Goal: Answer question/provide support

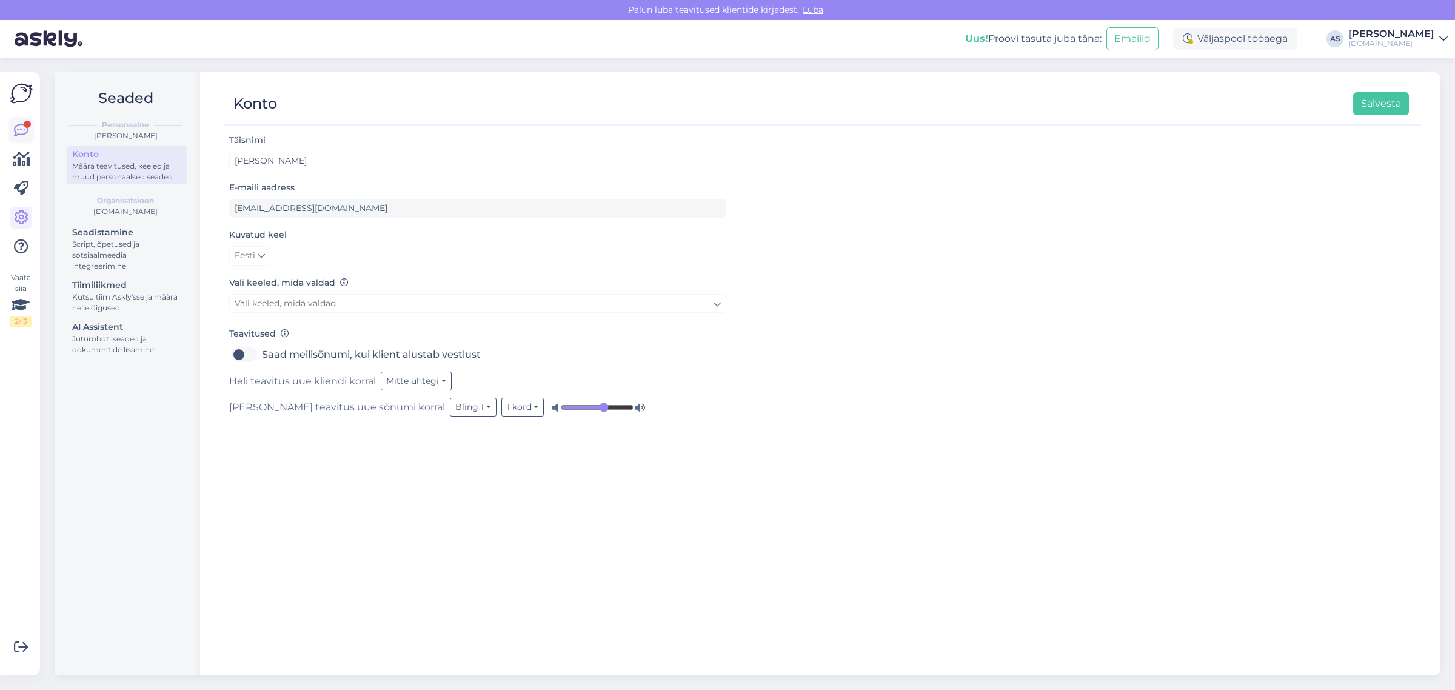
click at [28, 125] on div at bounding box center [27, 124] width 7 height 7
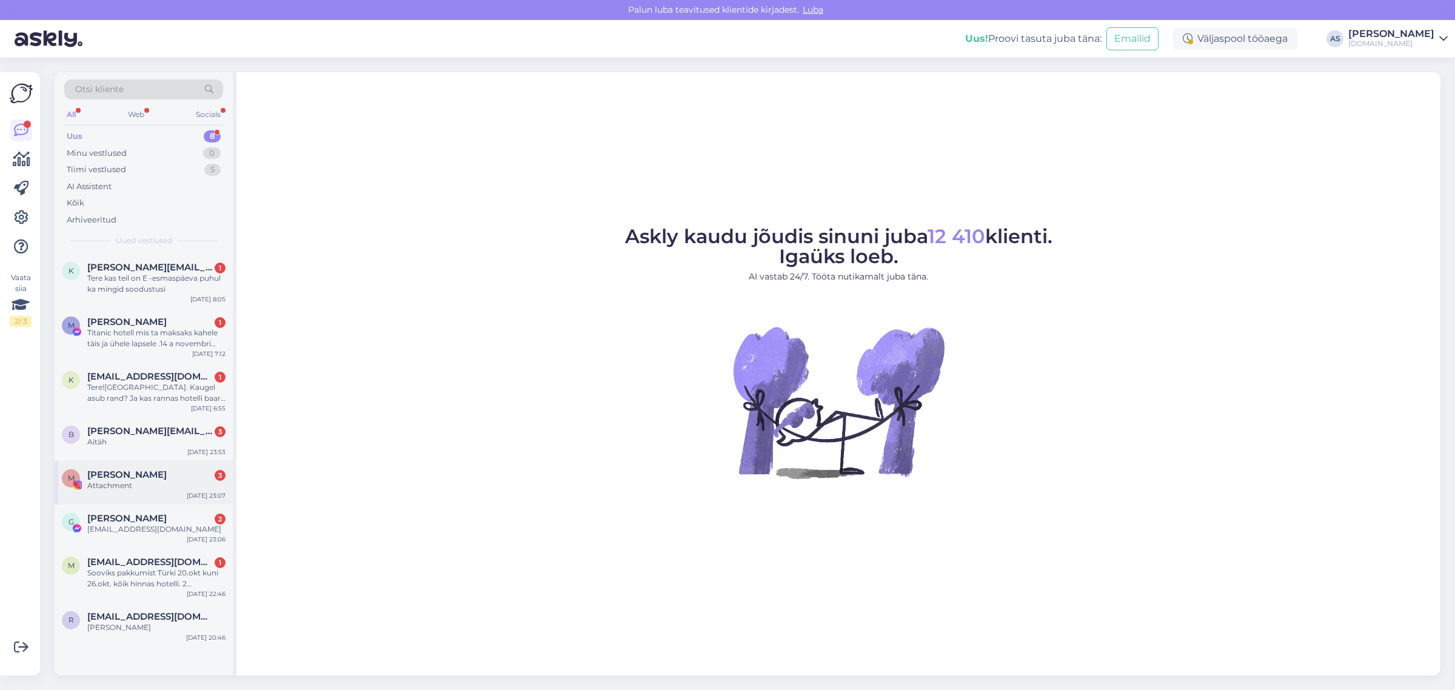
click at [146, 489] on div "Attachment" at bounding box center [156, 485] width 138 height 11
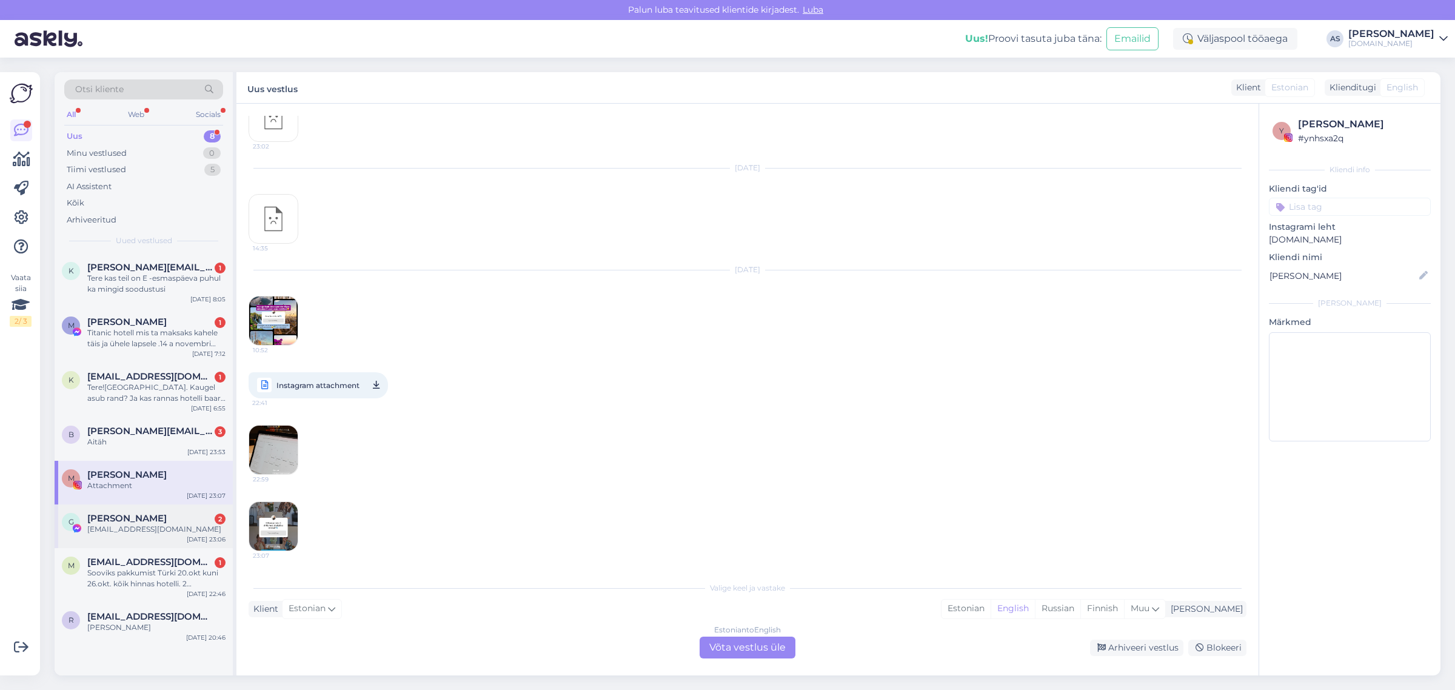
scroll to position [2765, 0]
click at [1156, 647] on div "Arhiveeri vestlus" at bounding box center [1136, 648] width 93 height 16
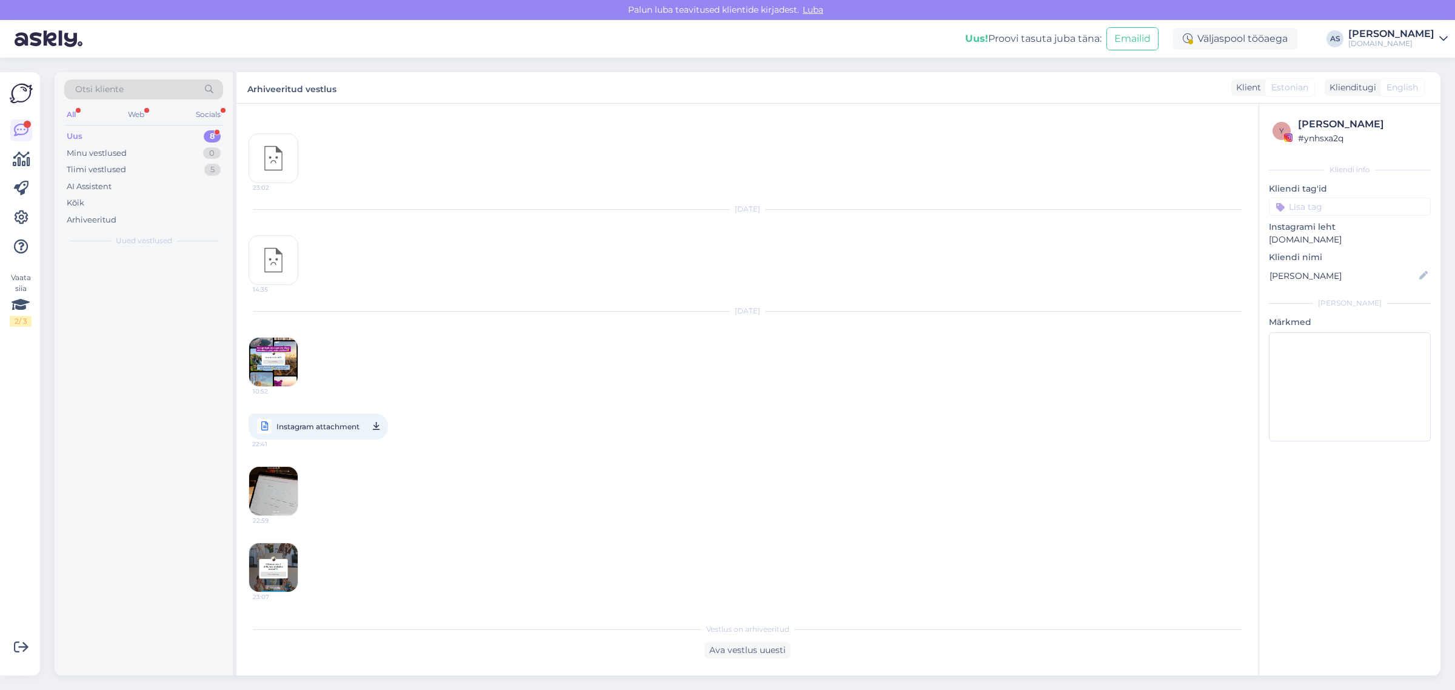
scroll to position [2724, 0]
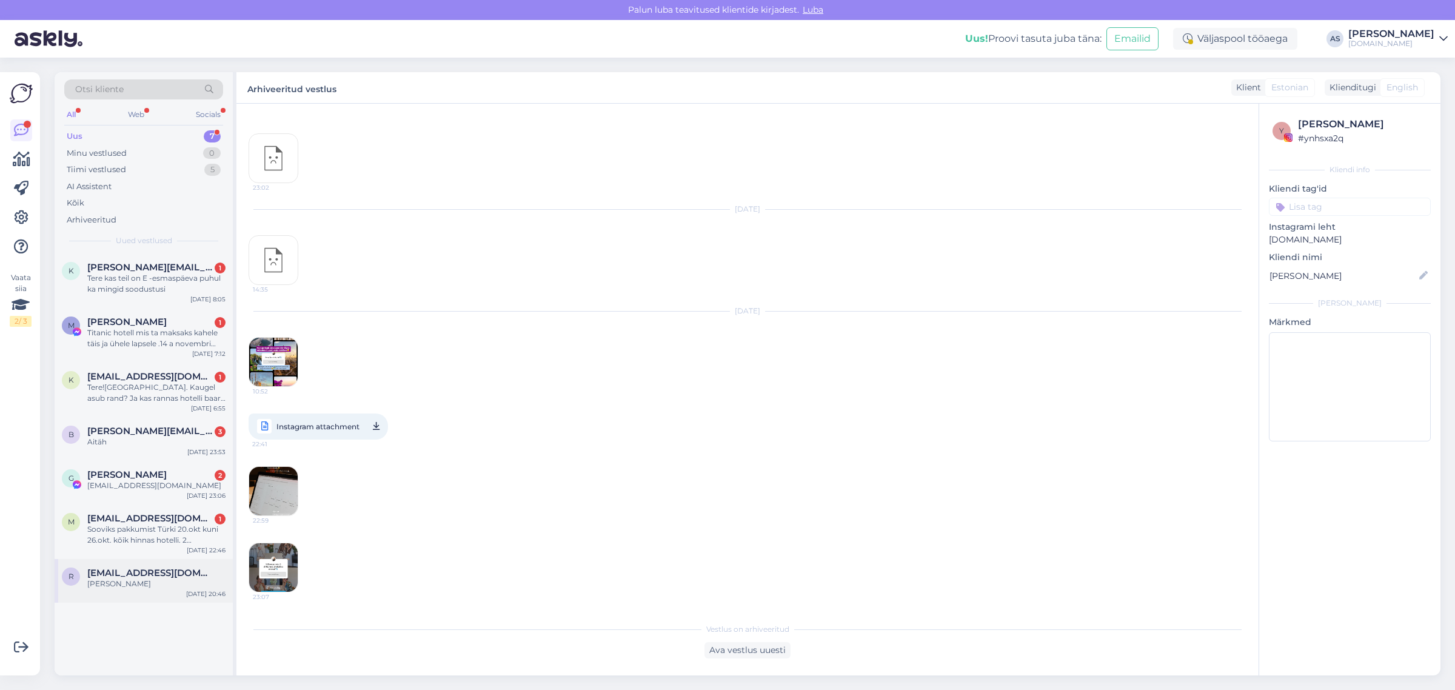
click at [150, 591] on div "r [EMAIL_ADDRESS][DOMAIN_NAME] [PERSON_NAME] [DATE] 20:46" at bounding box center [144, 581] width 178 height 44
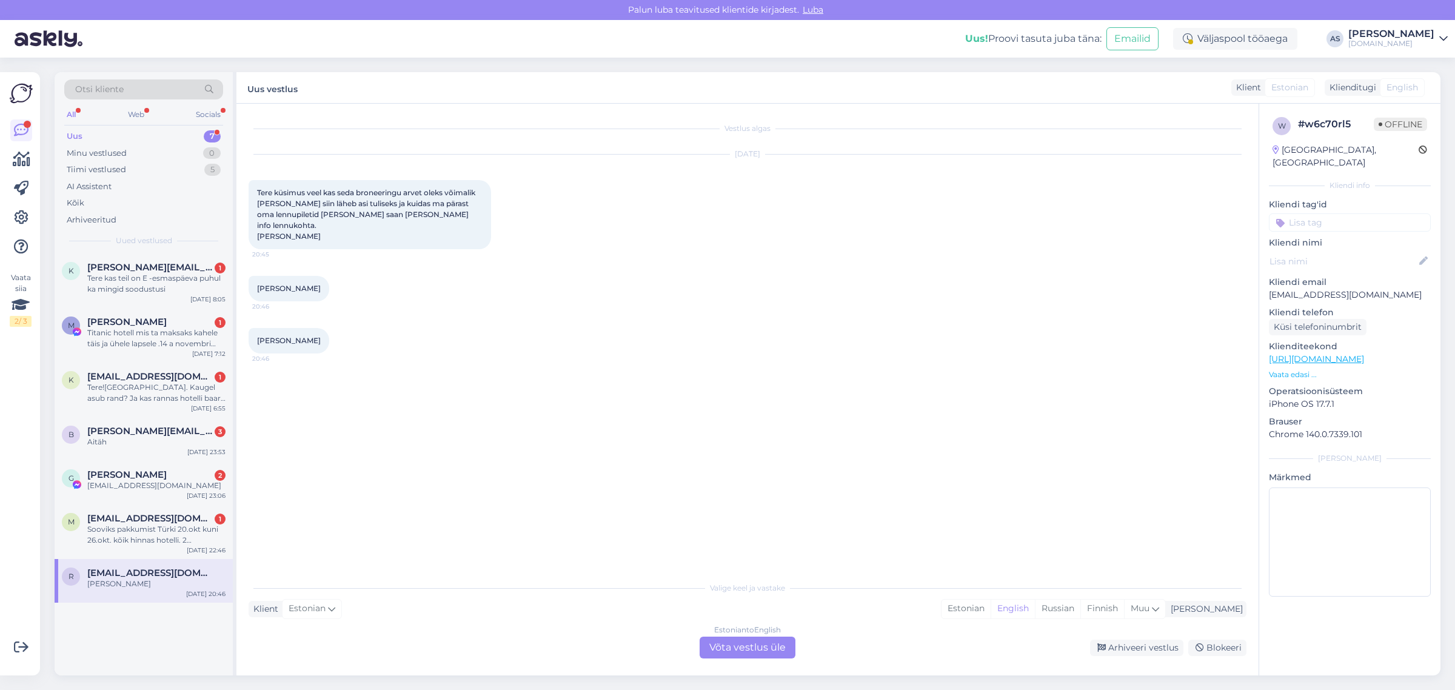
scroll to position [0, 0]
drag, startPoint x: 1386, startPoint y: 278, endPoint x: 1264, endPoint y: 287, distance: 122.2
click at [1264, 287] on div "w # w6c70rl5 Offline [GEOGRAPHIC_DATA], [GEOGRAPHIC_DATA] Kliendi info Kliendi …" at bounding box center [1349, 359] width 181 height 511
copy p "[EMAIL_ADDRESS][DOMAIN_NAME]"
click at [129, 92] on div "Otsi kliente" at bounding box center [143, 89] width 159 height 20
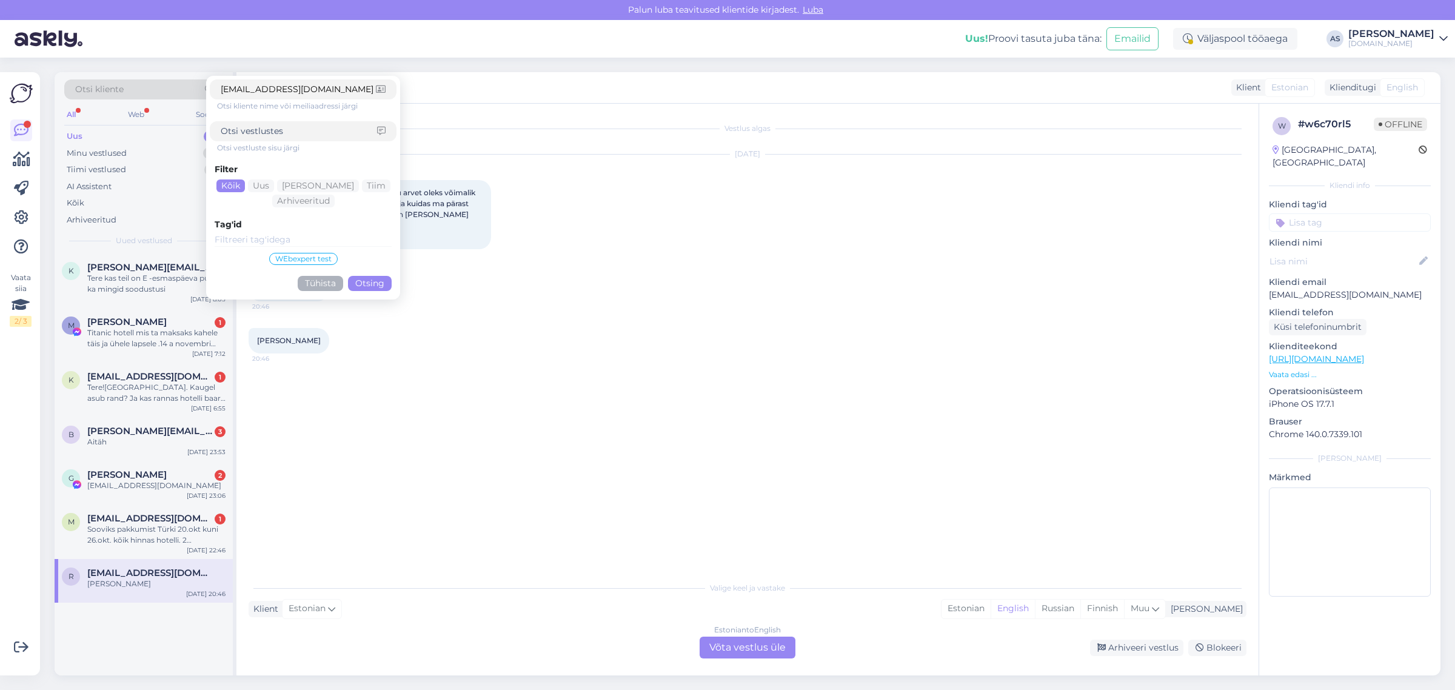
type input "[EMAIL_ADDRESS][DOMAIN_NAME]"
click at [361, 286] on button "Otsing" at bounding box center [370, 283] width 44 height 15
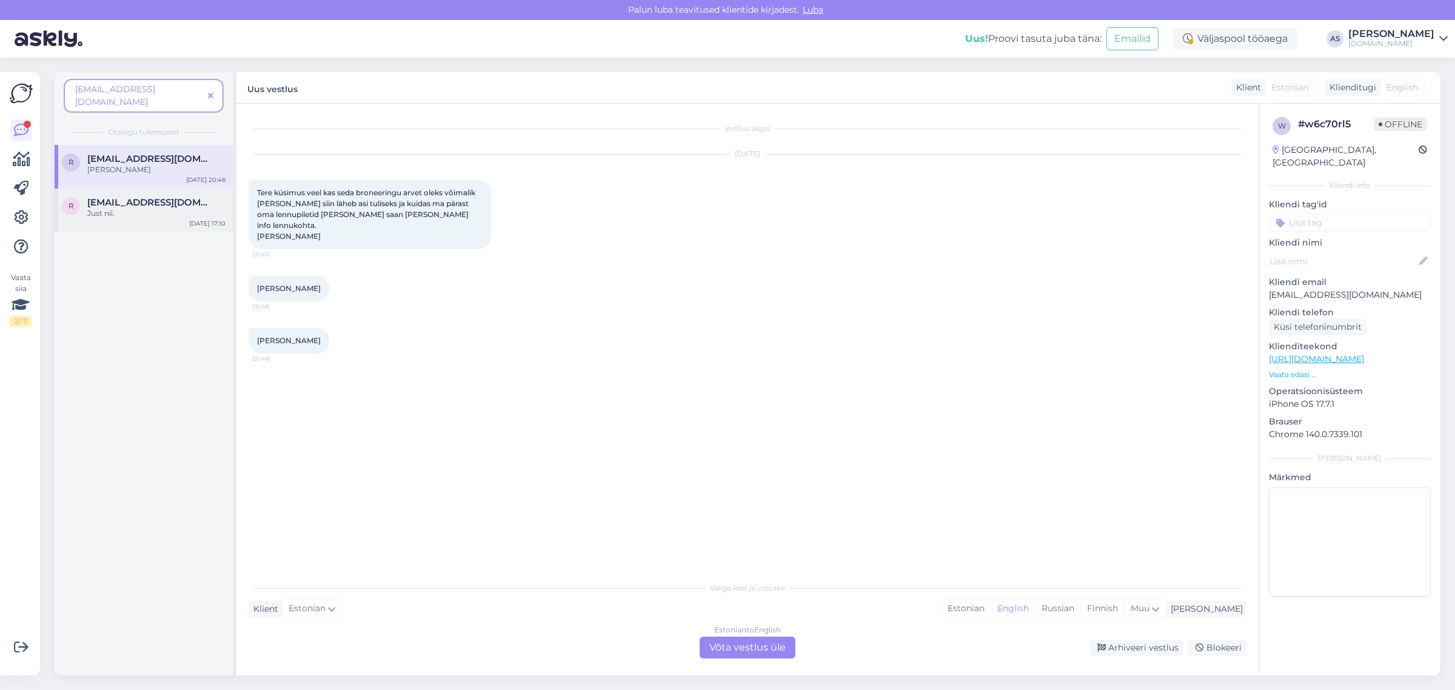
click at [119, 197] on span "[EMAIL_ADDRESS][DOMAIN_NAME]" at bounding box center [150, 202] width 126 height 11
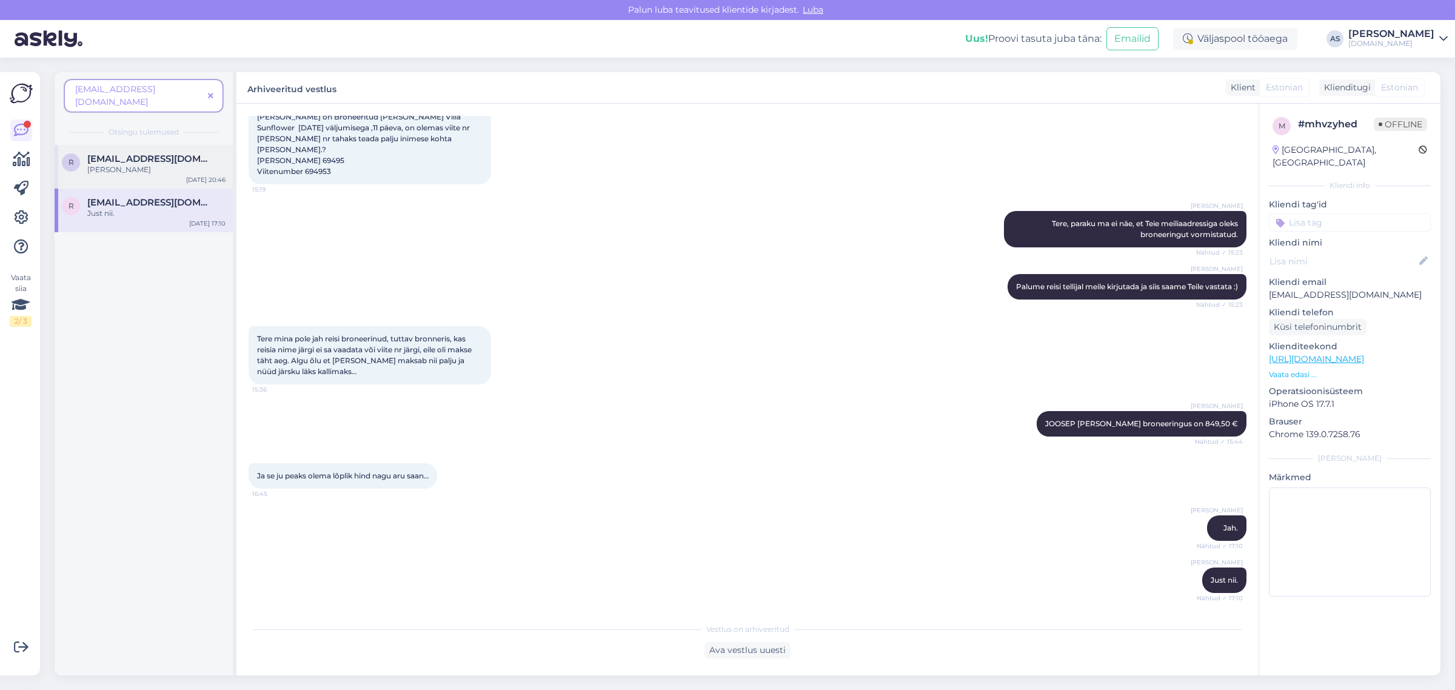
click at [93, 153] on span "[EMAIL_ADDRESS][DOMAIN_NAME]" at bounding box center [150, 158] width 126 height 11
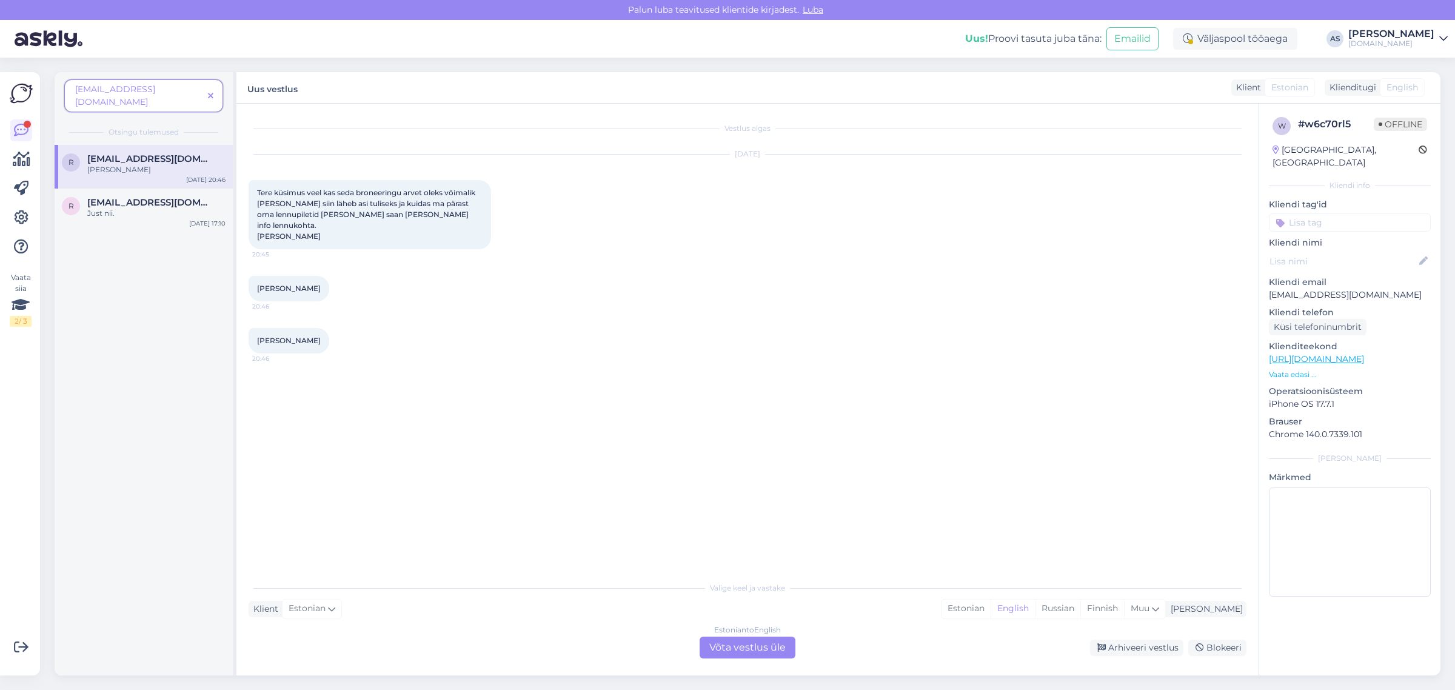
click at [1288, 369] on p "Vaata edasi ..." at bounding box center [1350, 374] width 162 height 11
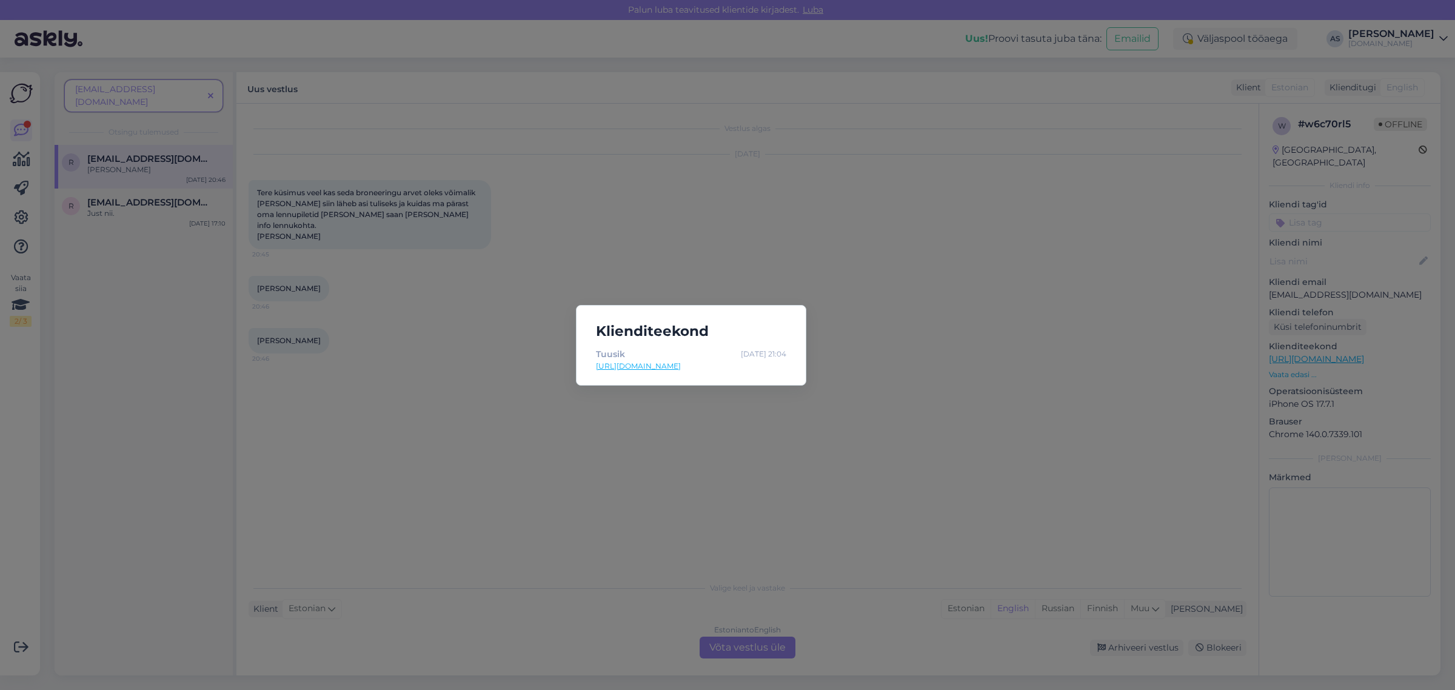
click at [1055, 389] on div "Klienditeekond Tuusik [DATE] 21:04 [URL][DOMAIN_NAME]" at bounding box center [727, 345] width 1455 height 690
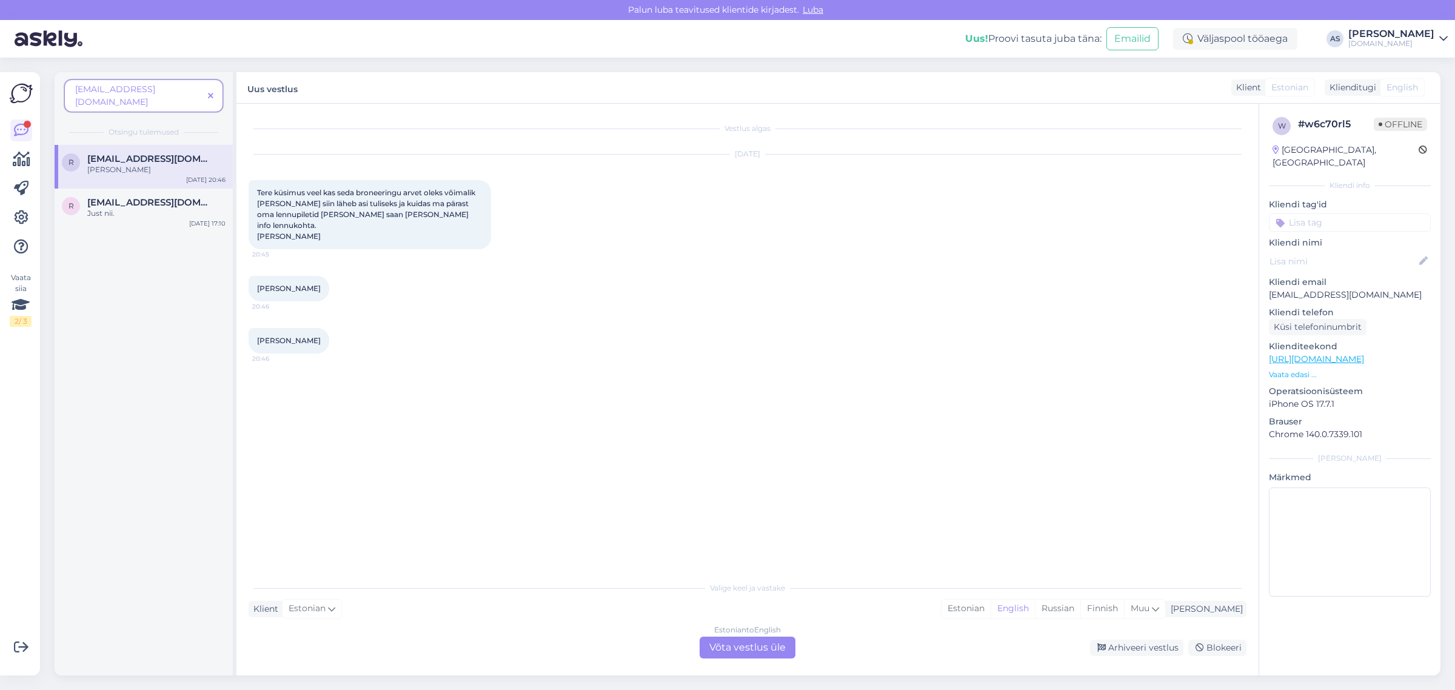
click at [210, 92] on icon at bounding box center [210, 96] width 5 height 8
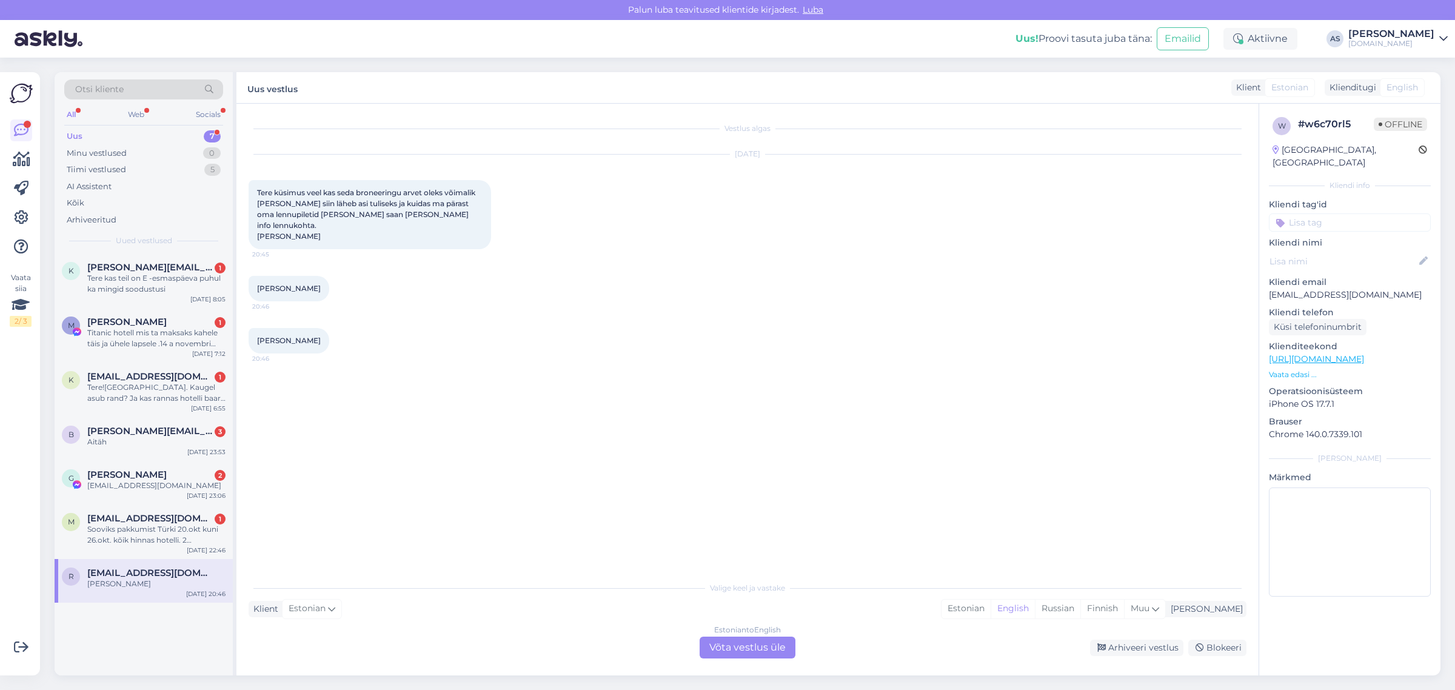
click at [768, 646] on div "Estonian to English Võta vestlus üle" at bounding box center [748, 648] width 96 height 22
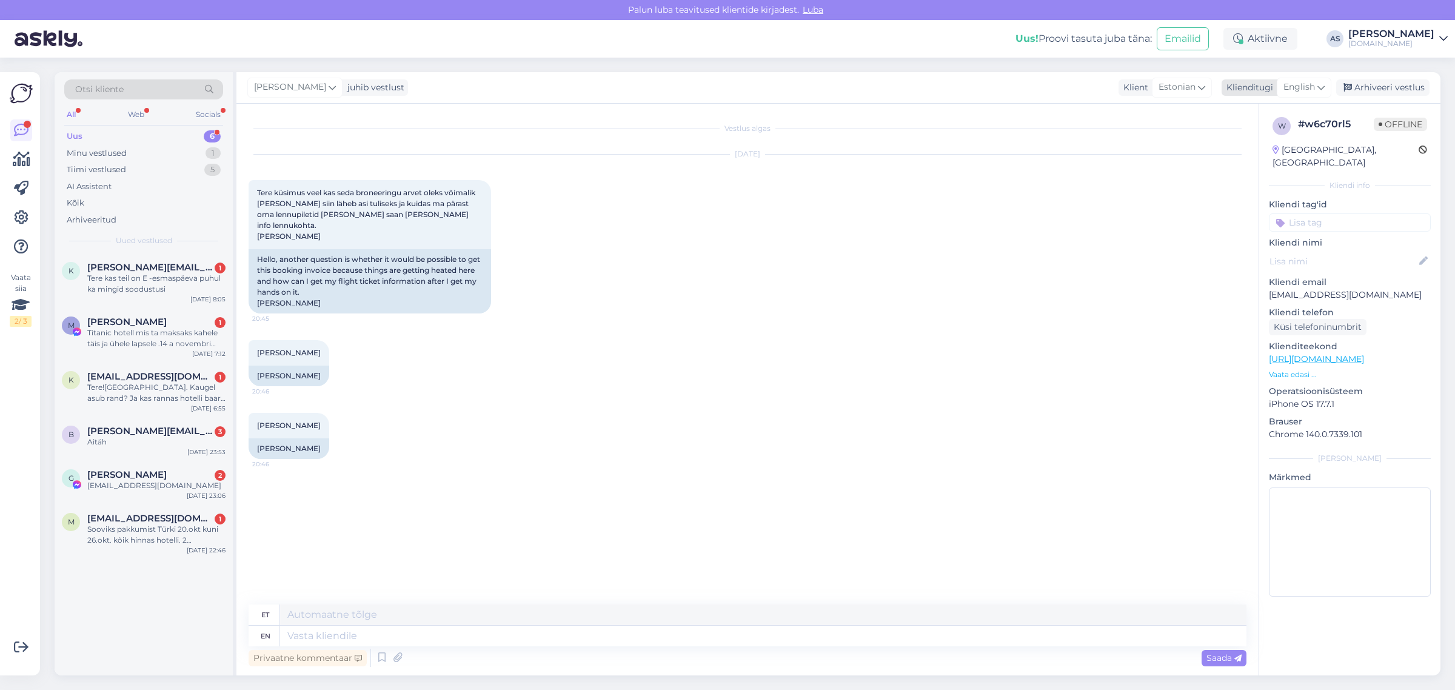
click at [1299, 89] on span "English" at bounding box center [1299, 87] width 32 height 13
type input "es"
click at [1248, 159] on link "Estonian" at bounding box center [1276, 160] width 133 height 19
click at [506, 637] on textarea at bounding box center [748, 633] width 998 height 25
click at [1308, 369] on p "Vaata edasi ..." at bounding box center [1350, 374] width 162 height 11
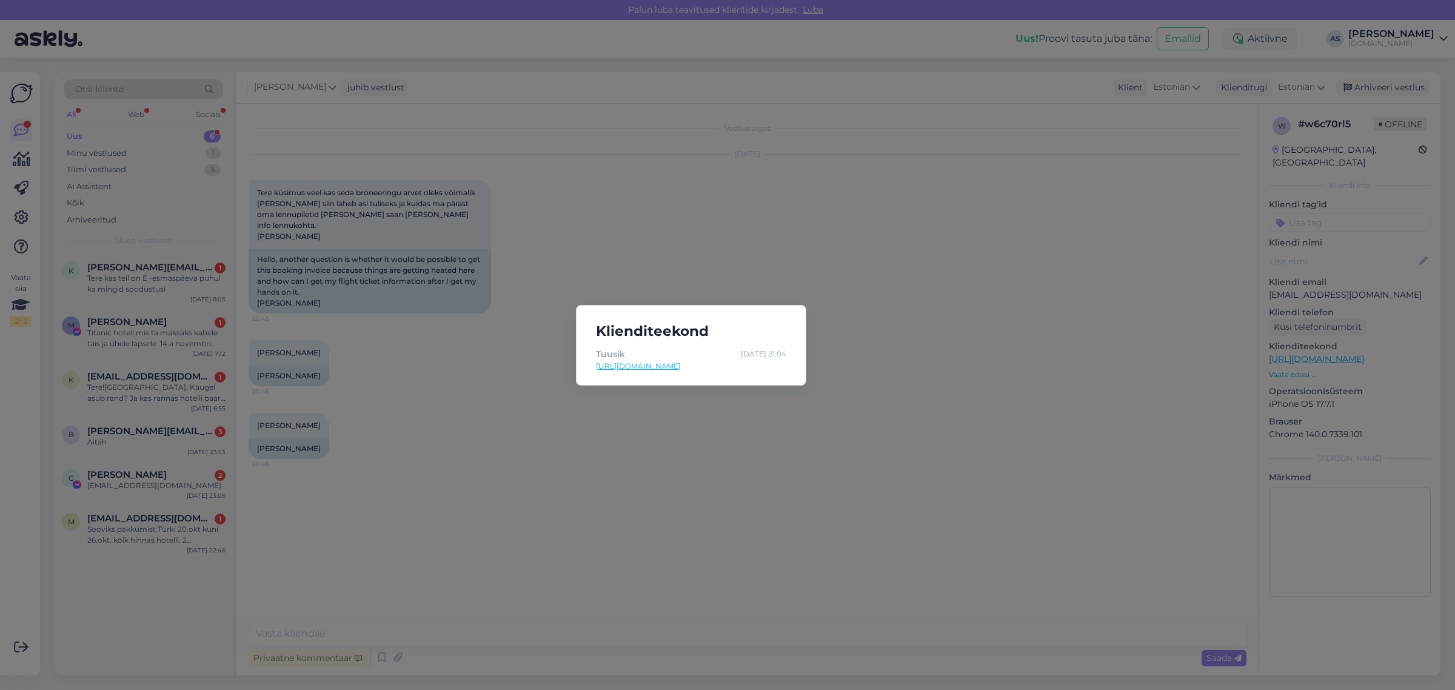
click at [902, 462] on div "Klienditeekond Tuusik [DATE] 21:04 [URL][DOMAIN_NAME]" at bounding box center [727, 345] width 1455 height 690
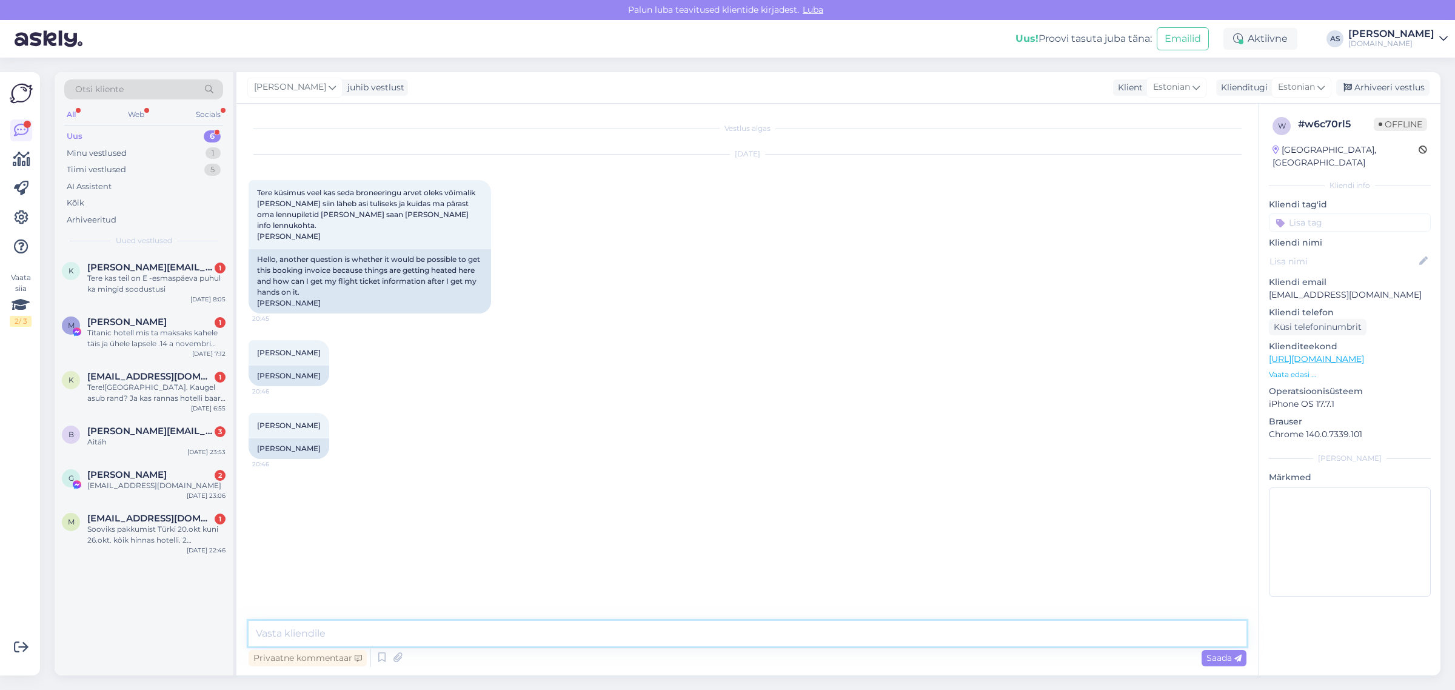
click at [483, 637] on textarea at bounding box center [748, 633] width 998 height 25
type textarea "Tere, [PERSON_NAME]! Palun täpsustage reisitellija ja tema meiliaadress, et saa…"
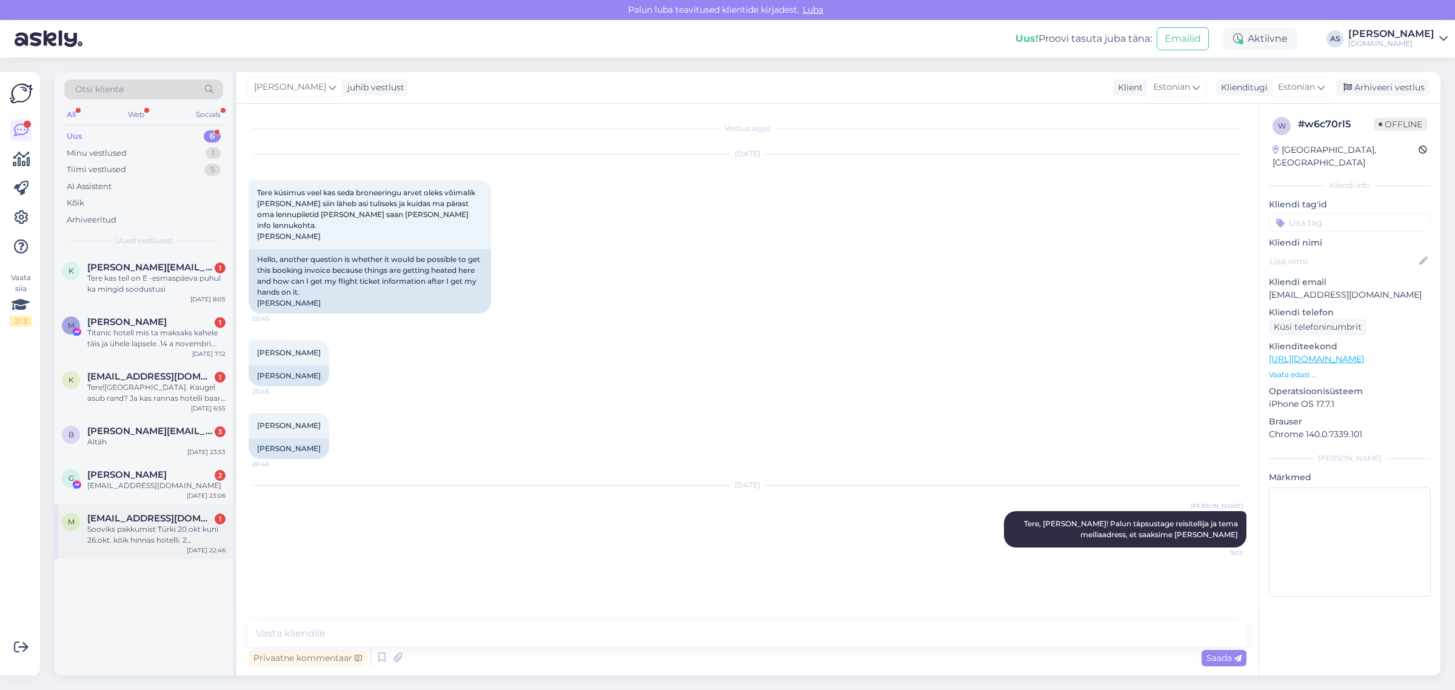
click at [180, 537] on div "Sooviks pakkumist Türki 20.okt kuni 26.okt. kõik hinnas hotelli. 2 täiskasvanut…" at bounding box center [156, 535] width 138 height 22
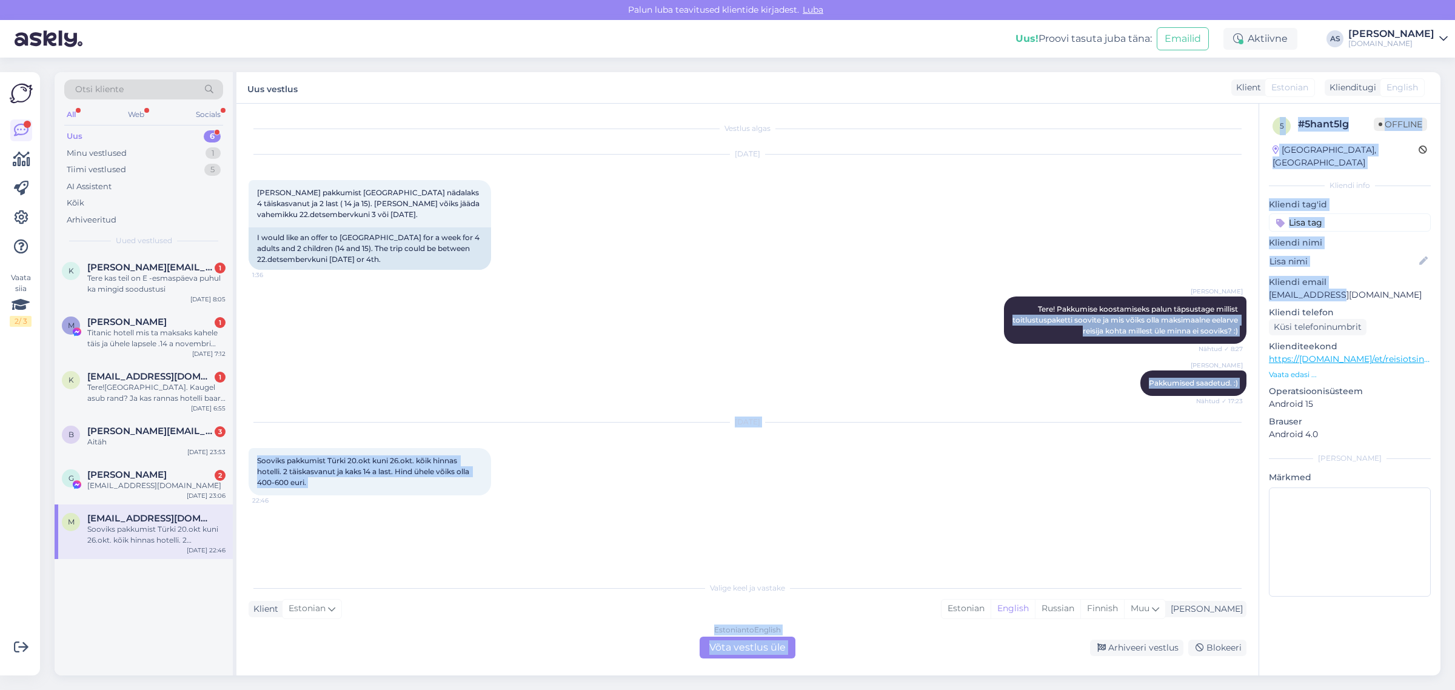
drag, startPoint x: 1347, startPoint y: 279, endPoint x: 1250, endPoint y: 283, distance: 96.5
click at [1250, 283] on div "Vestlus algas [DATE] Sooviks pakkumist [GEOGRAPHIC_DATA] nädalaks 4 täiskasvanu…" at bounding box center [838, 390] width 1204 height 572
click at [1290, 289] on p "[EMAIL_ADDRESS][DOMAIN_NAME]" at bounding box center [1350, 295] width 162 height 13
drag, startPoint x: 1347, startPoint y: 279, endPoint x: 1254, endPoint y: 285, distance: 92.9
click at [1254, 285] on div "Vestlus algas [DATE] Sooviks pakkumist [GEOGRAPHIC_DATA] nädalaks 4 täiskasvanu…" at bounding box center [838, 390] width 1204 height 572
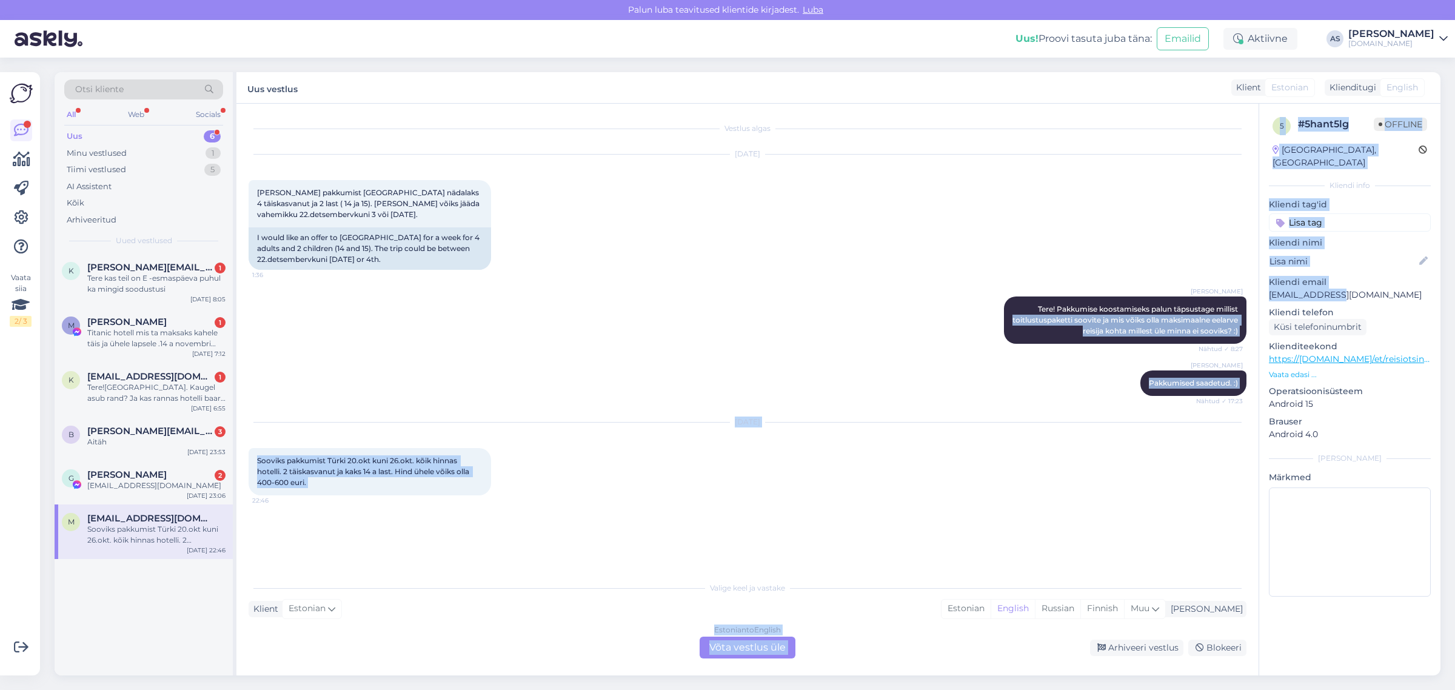
click at [1300, 289] on p "[EMAIL_ADDRESS][DOMAIN_NAME]" at bounding box center [1350, 295] width 162 height 13
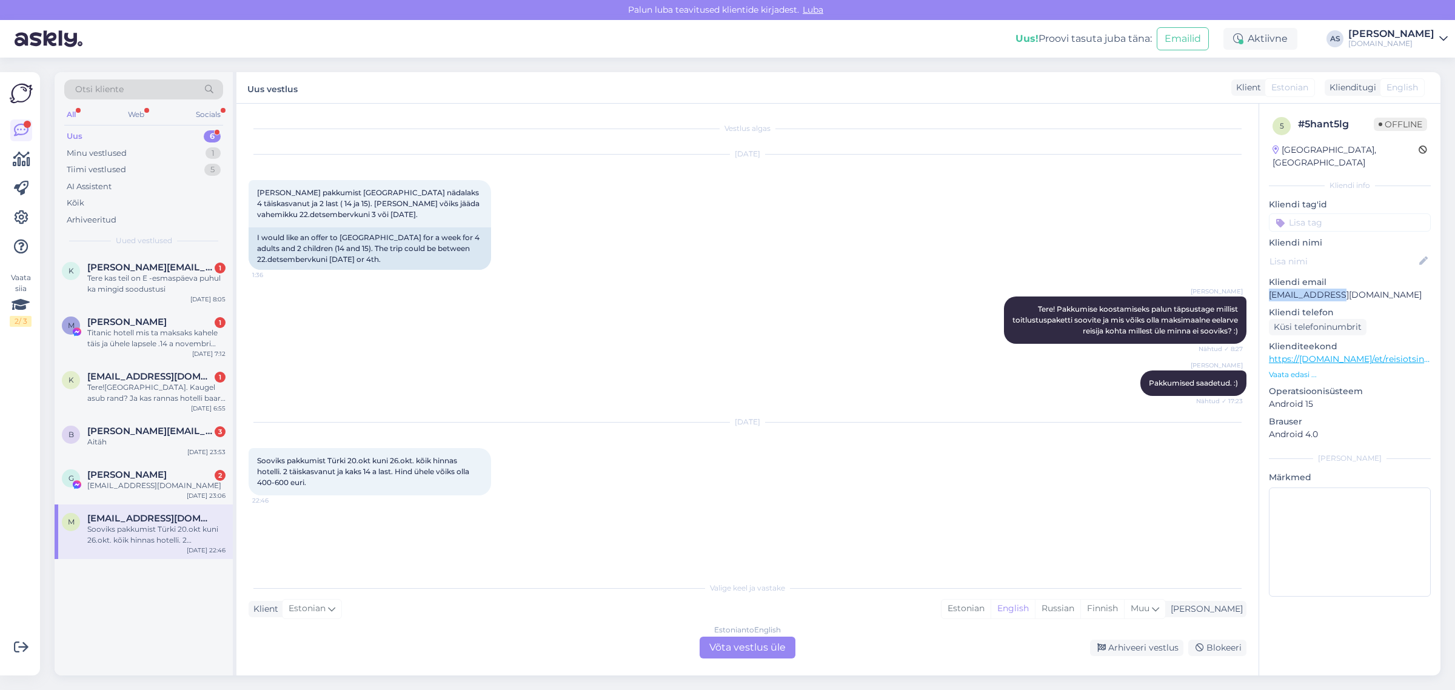
drag, startPoint x: 1346, startPoint y: 283, endPoint x: 1259, endPoint y: 283, distance: 87.3
click at [1259, 283] on div "5 # 5hant5lg Offline [GEOGRAPHIC_DATA], [GEOGRAPHIC_DATA] Kliendi info Kliendi …" at bounding box center [1349, 359] width 181 height 511
copy p "[EMAIL_ADDRESS][DOMAIN_NAME]"
click at [846, 493] on div "[DATE] Sooviks pakkumist Türki [DATE] kuni [DATE] kõik hinnas hotelli. 2 täiska…" at bounding box center [748, 458] width 998 height 99
click at [1298, 369] on p "Vaata edasi ..." at bounding box center [1350, 374] width 162 height 11
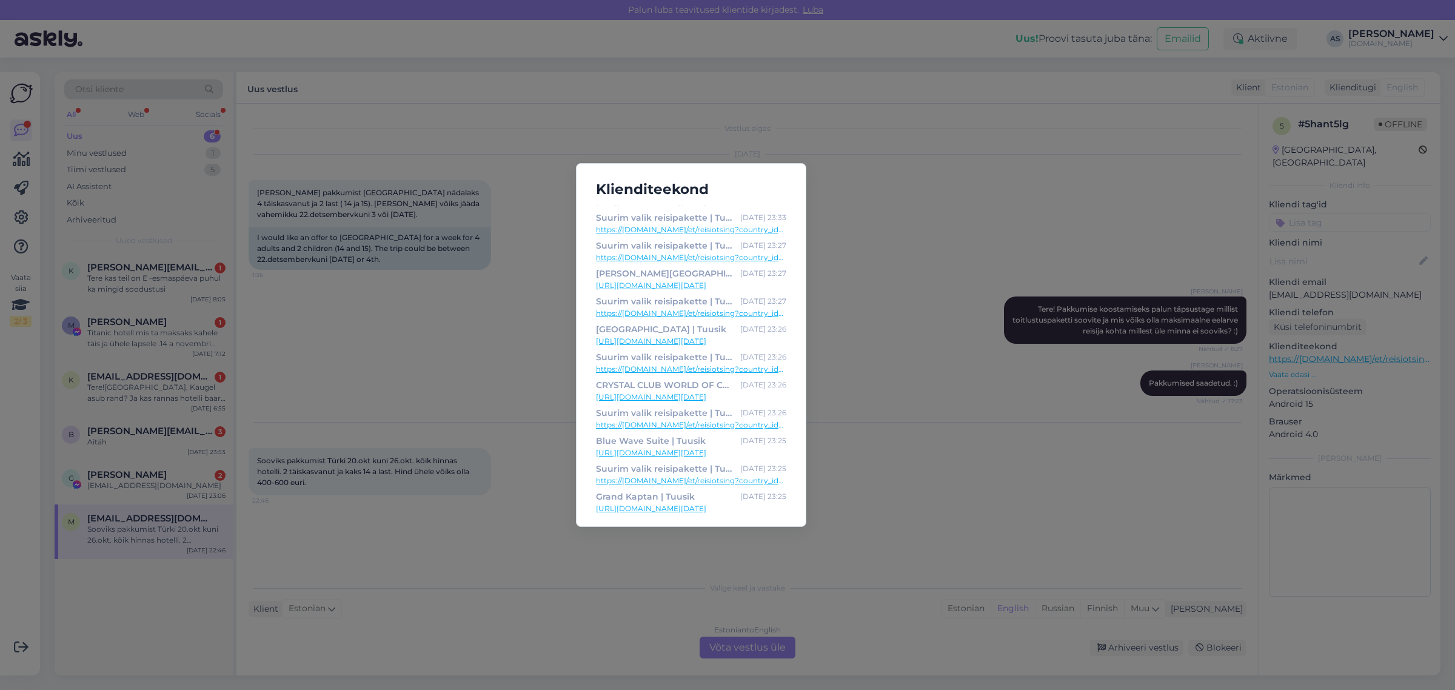
scroll to position [152, 0]
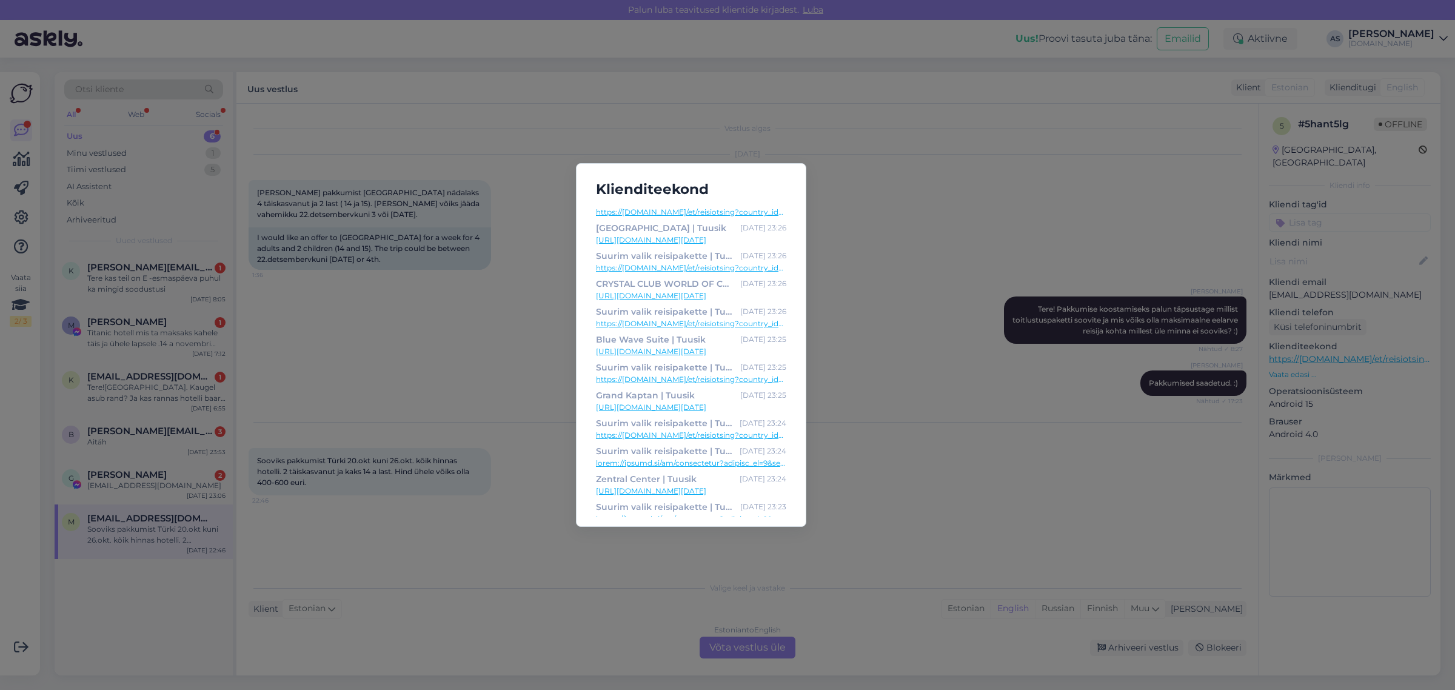
click at [686, 353] on link "[URL][DOMAIN_NAME][DATE]" at bounding box center [691, 351] width 190 height 11
click at [986, 425] on div "Klienditeekond Suurim valik reisipakette | Tuusik [DATE] 23:34 https://[DOMAIN_…" at bounding box center [727, 345] width 1455 height 690
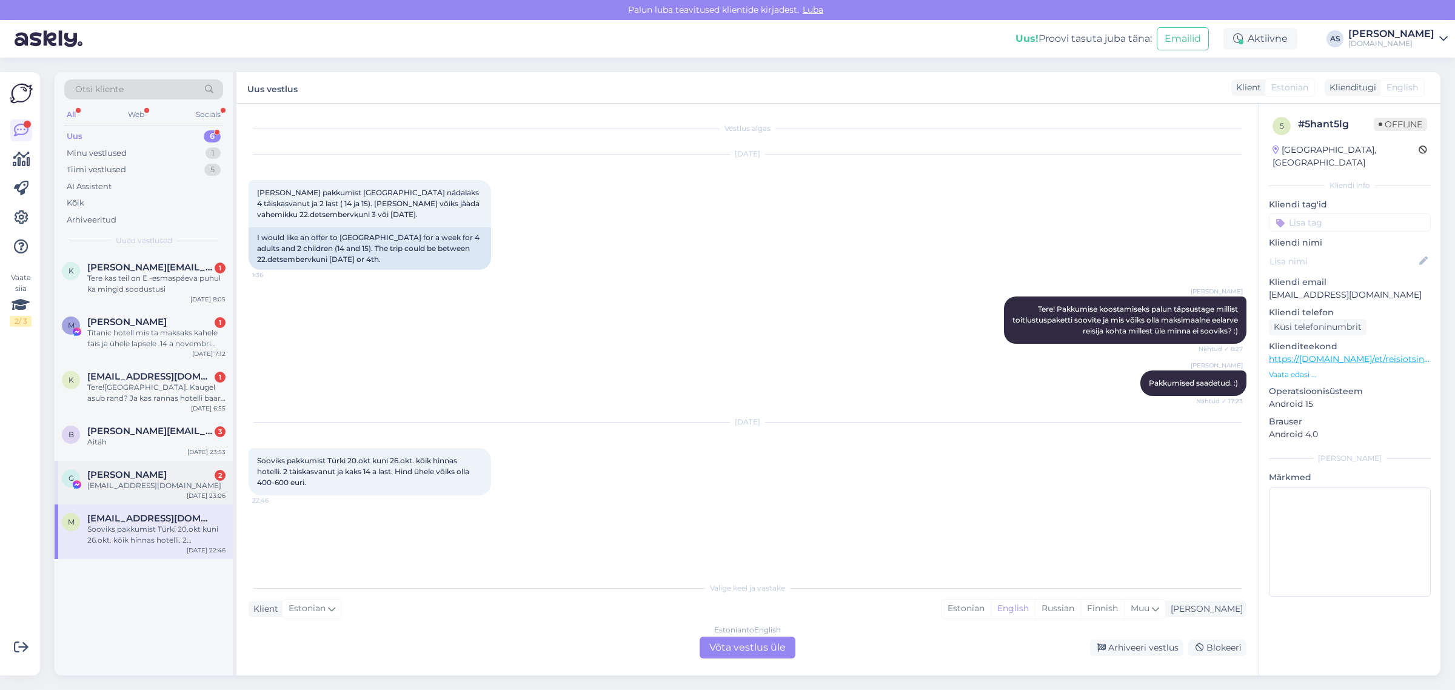
click at [181, 492] on div "G [PERSON_NAME] 2 [EMAIL_ADDRESS][DOMAIN_NAME] [DATE] 23:06" at bounding box center [144, 483] width 178 height 44
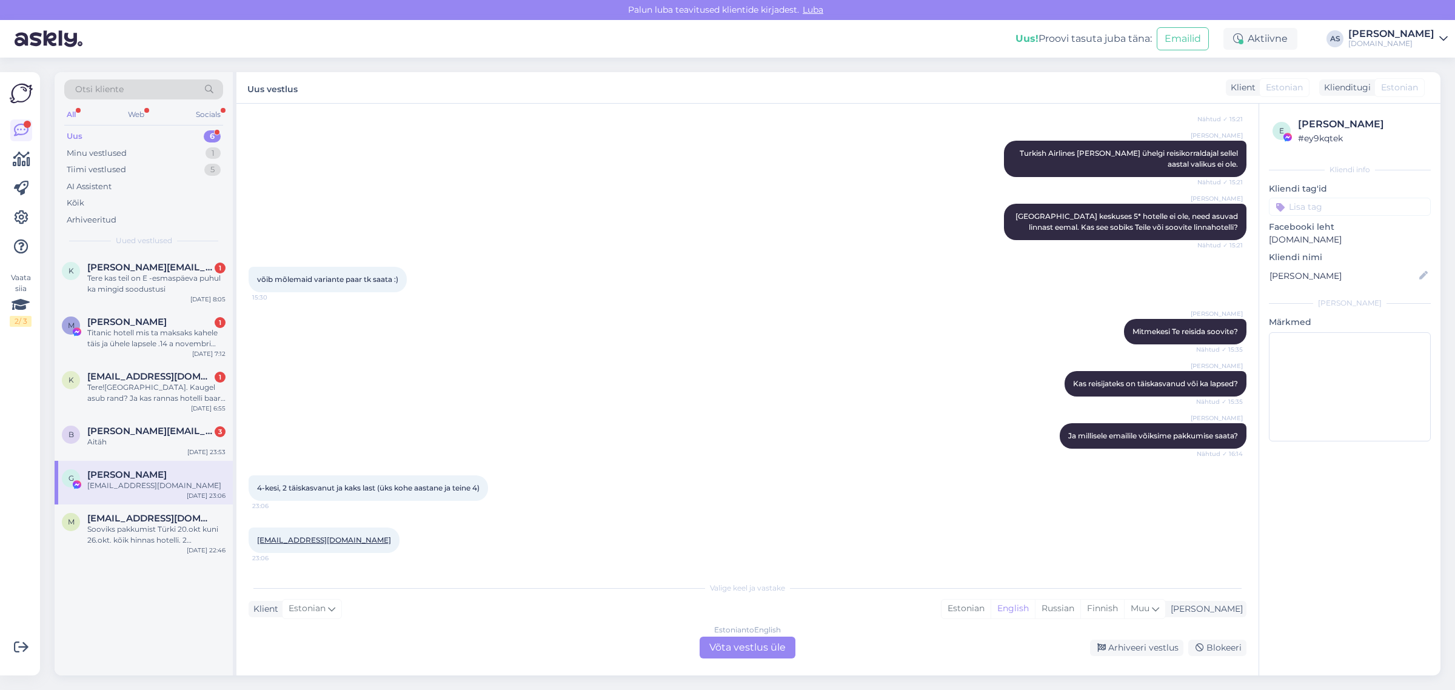
scroll to position [240, 0]
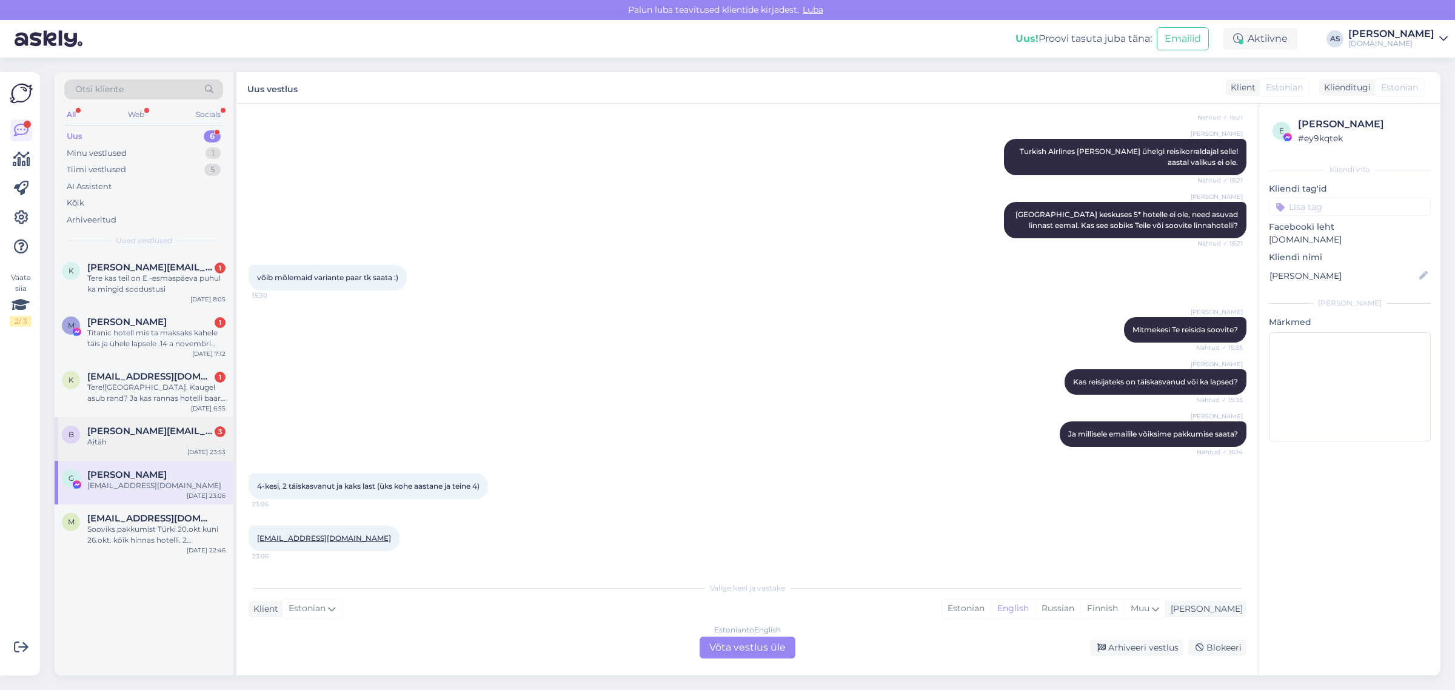
click at [161, 449] on div "b [PERSON_NAME][EMAIL_ADDRESS][DOMAIN_NAME] 3 Aitäh [DATE] 23:53" at bounding box center [144, 439] width 178 height 44
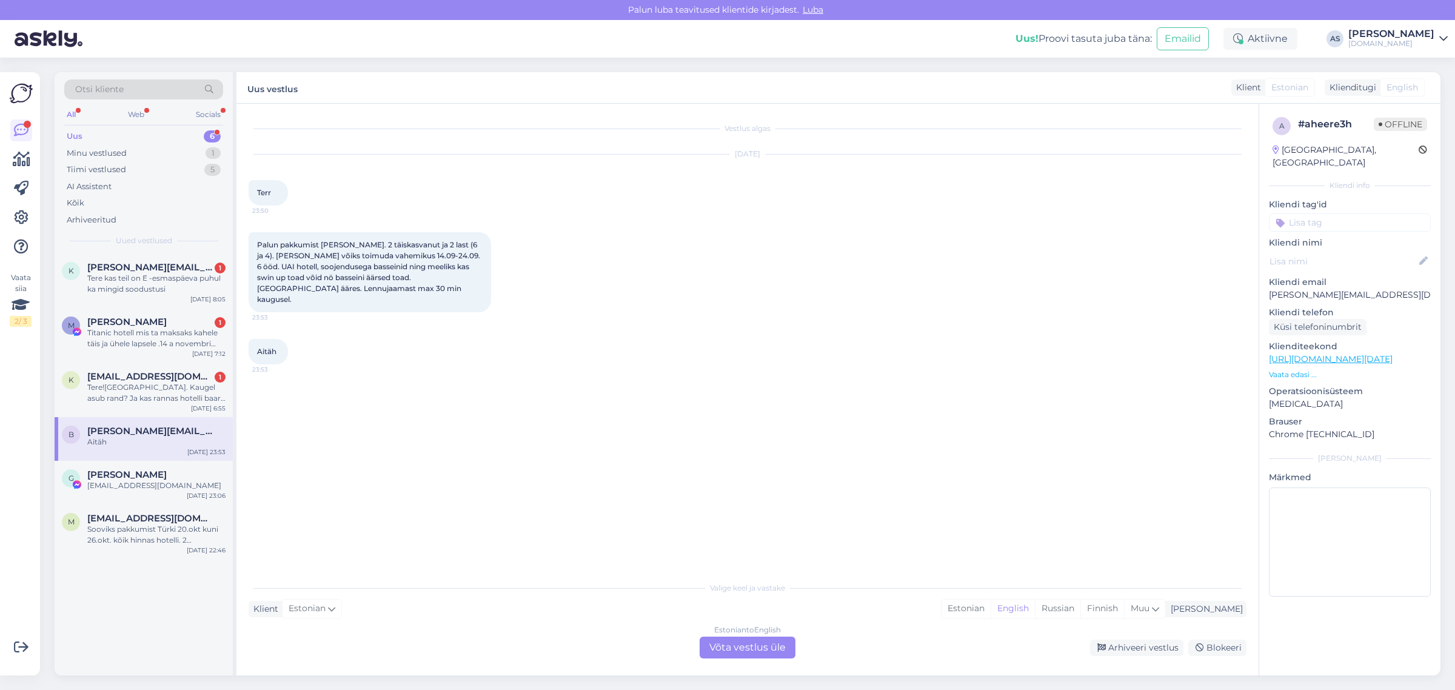
scroll to position [0, 0]
drag, startPoint x: 1370, startPoint y: 283, endPoint x: 1265, endPoint y: 284, distance: 105.5
click at [1265, 284] on div "a # aheere3h Offline [GEOGRAPHIC_DATA], [GEOGRAPHIC_DATA] Kliendi info Kliendi …" at bounding box center [1349, 359] width 181 height 511
copy p "[PERSON_NAME][EMAIL_ADDRESS][DOMAIN_NAME]"
click at [158, 398] on div "Tere![GEOGRAPHIC_DATA]. Kaugel asub rand? Ja kas rannas hotelli baar on kohalik…" at bounding box center [156, 393] width 138 height 22
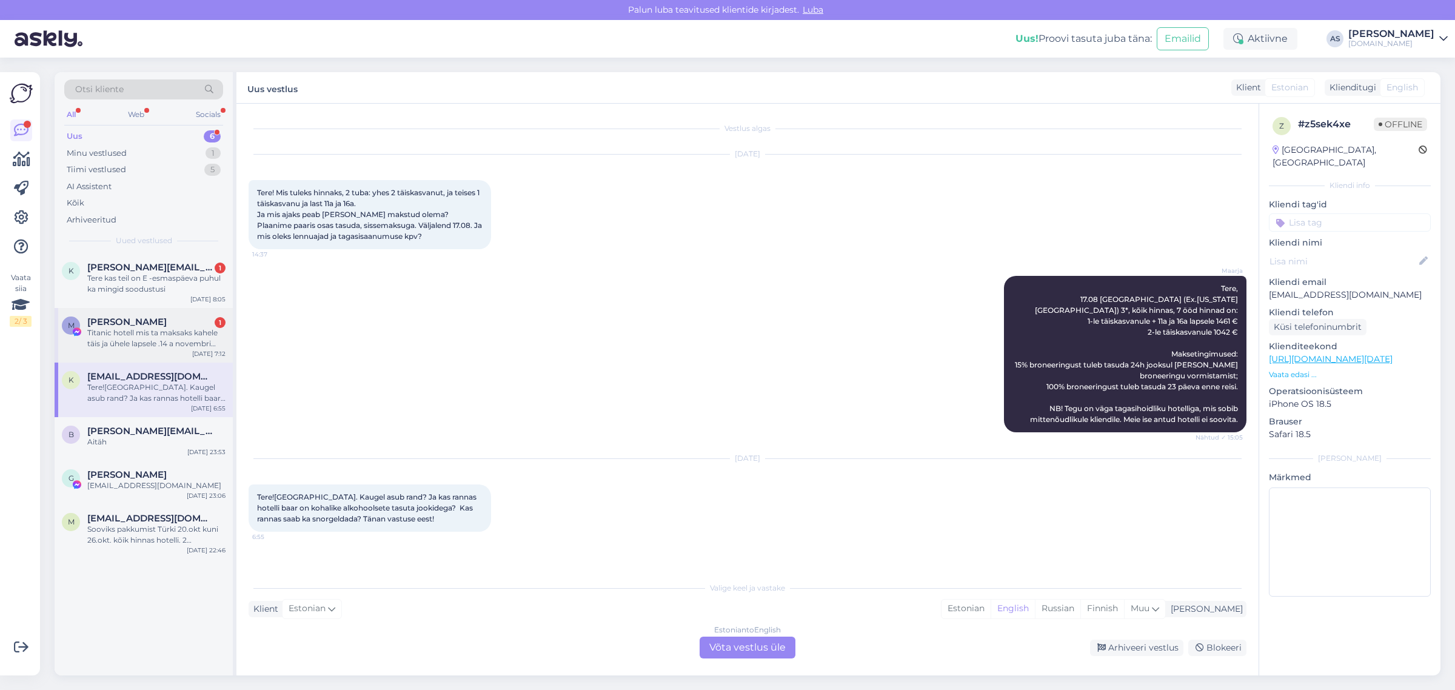
click at [170, 347] on div "Titanic hotell mis ta maksaks kahele täis ja ühele lapsele .14 a novembri keskel" at bounding box center [156, 338] width 138 height 22
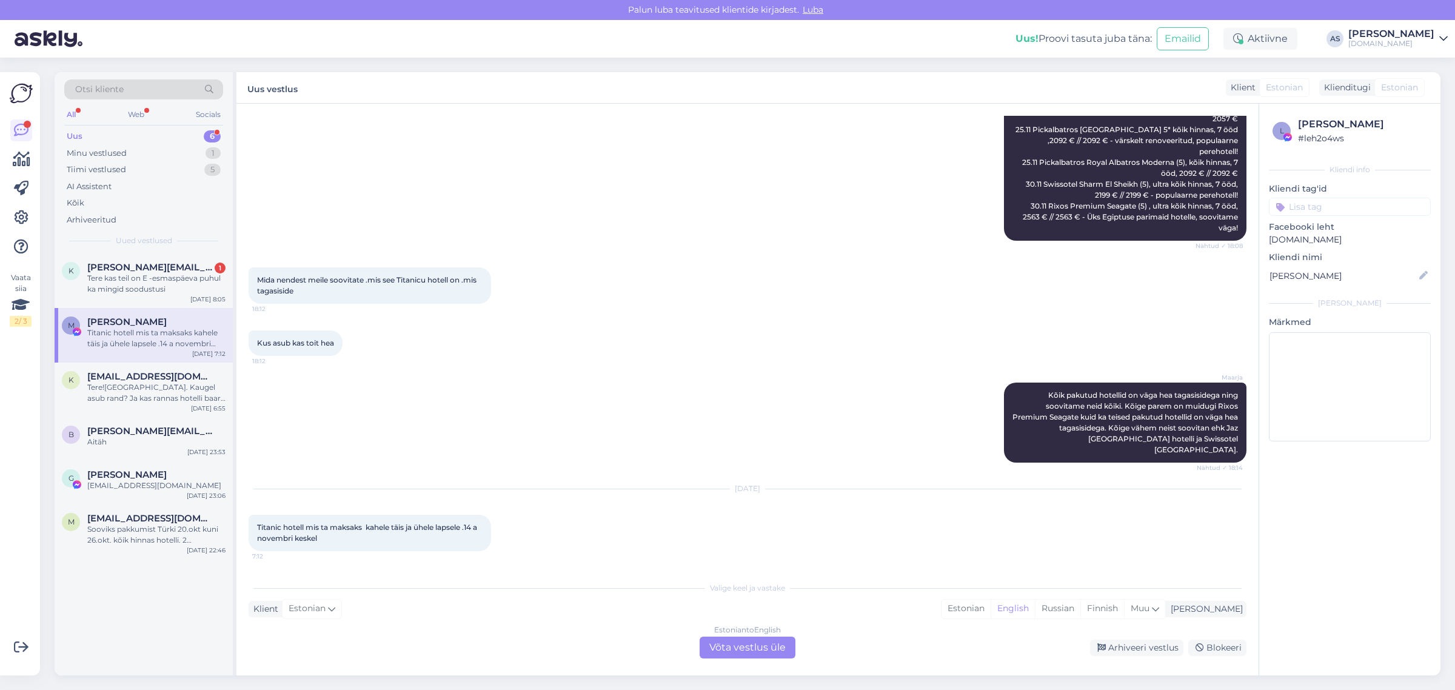
scroll to position [7959, 0]
click at [767, 652] on div "Estonian to English Võta vestlus üle" at bounding box center [748, 648] width 96 height 22
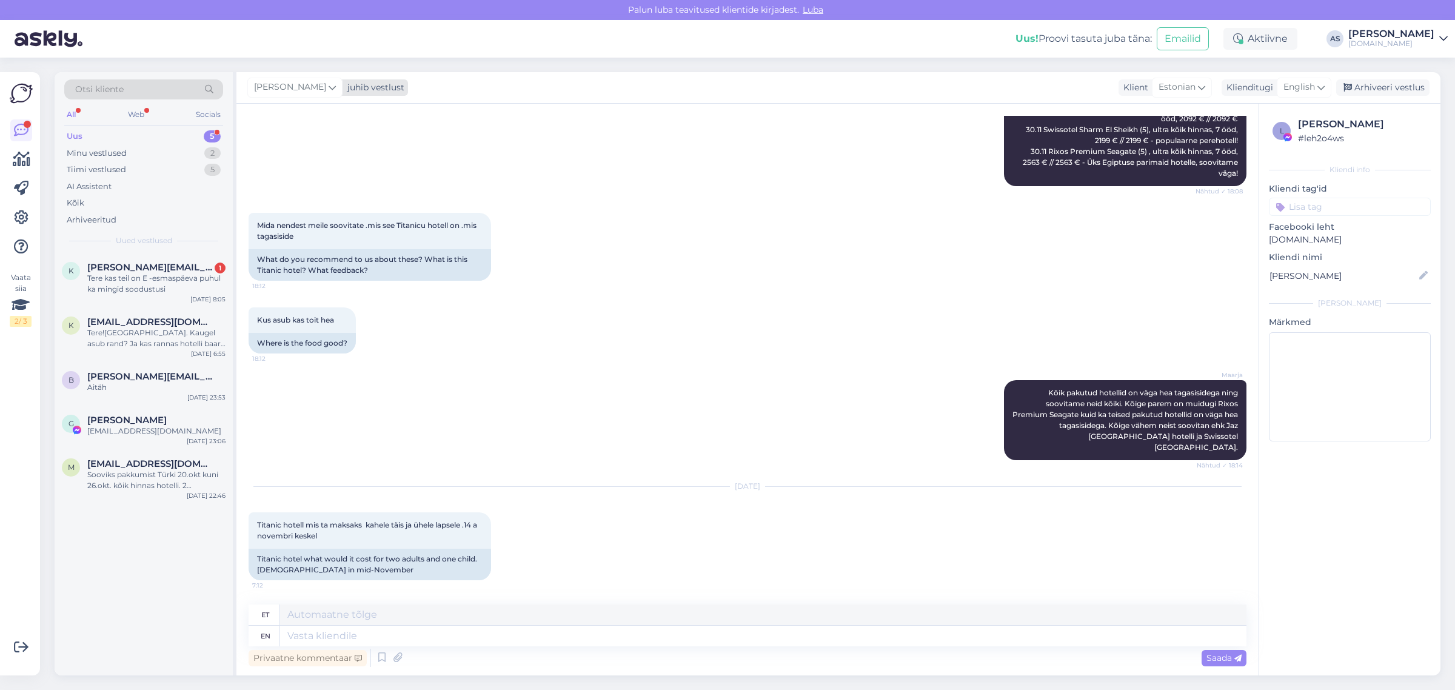
click at [347, 90] on div "juhib vestlust" at bounding box center [374, 87] width 62 height 13
type input "[PERSON_NAME]"
click at [332, 156] on div "[PERSON_NAME][EMAIL_ADDRESS][DOMAIN_NAME]" at bounding box center [329, 154] width 101 height 11
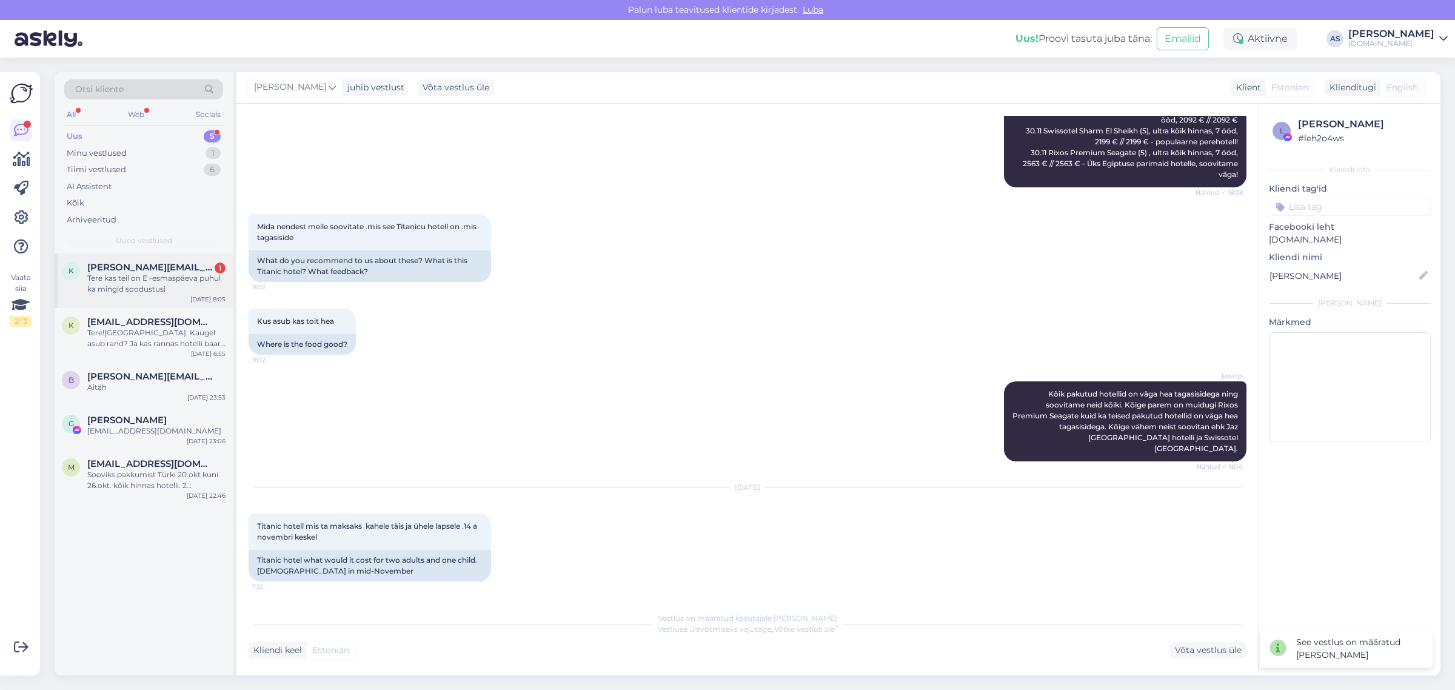
click at [175, 279] on div "Tere kas teil on E -esmaspäeva puhul ka mingid soodustusi" at bounding box center [156, 284] width 138 height 22
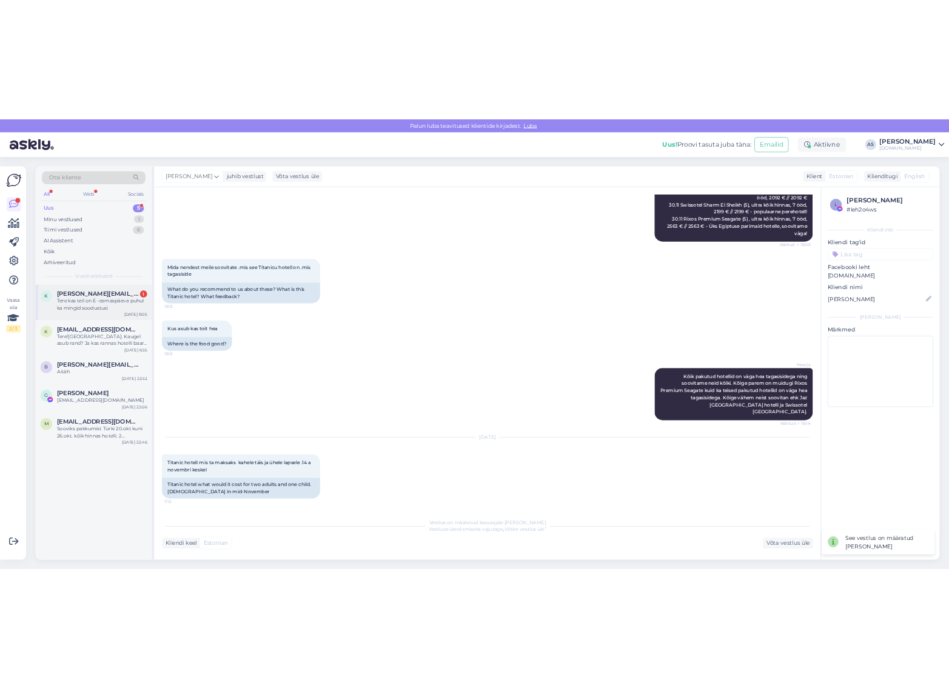
scroll to position [0, 0]
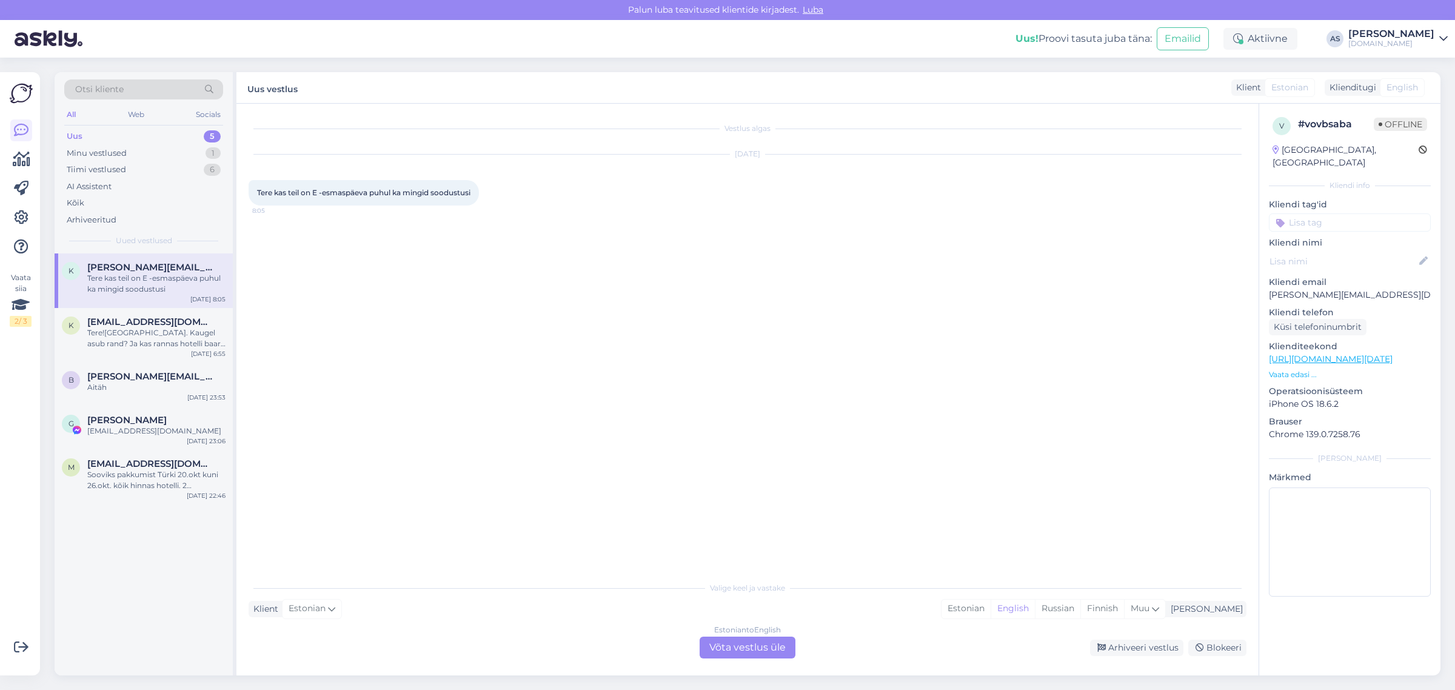
click at [761, 641] on div "Estonian to English Võta vestlus üle" at bounding box center [748, 648] width 96 height 22
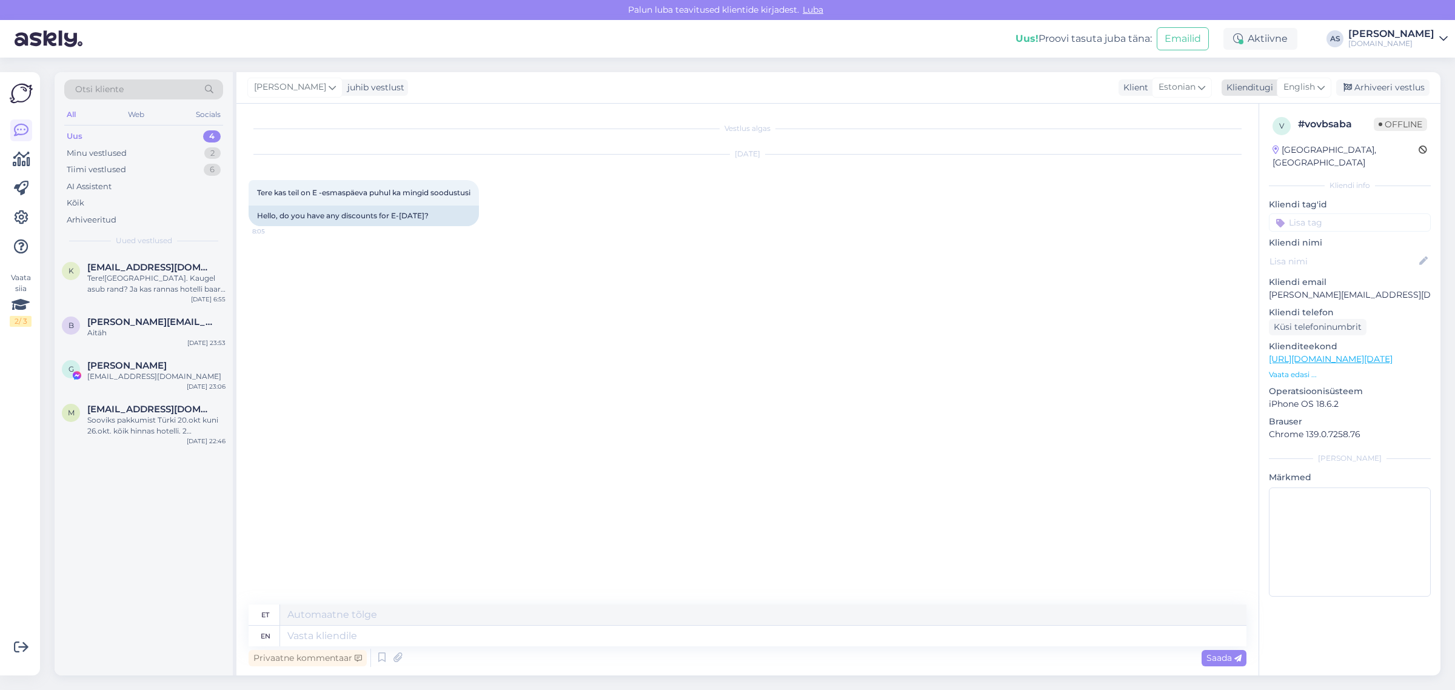
click at [1300, 85] on span "English" at bounding box center [1299, 87] width 32 height 13
click at [1253, 156] on link "Estonian" at bounding box center [1276, 160] width 133 height 19
click at [520, 634] on textarea at bounding box center [748, 633] width 998 height 25
click at [450, 635] on textarea "Tere!" at bounding box center [748, 633] width 998 height 25
type textarea "Tere! Kuna hetkel on reisikorraldajatel juba erinevad soodustused rakendatud, s…"
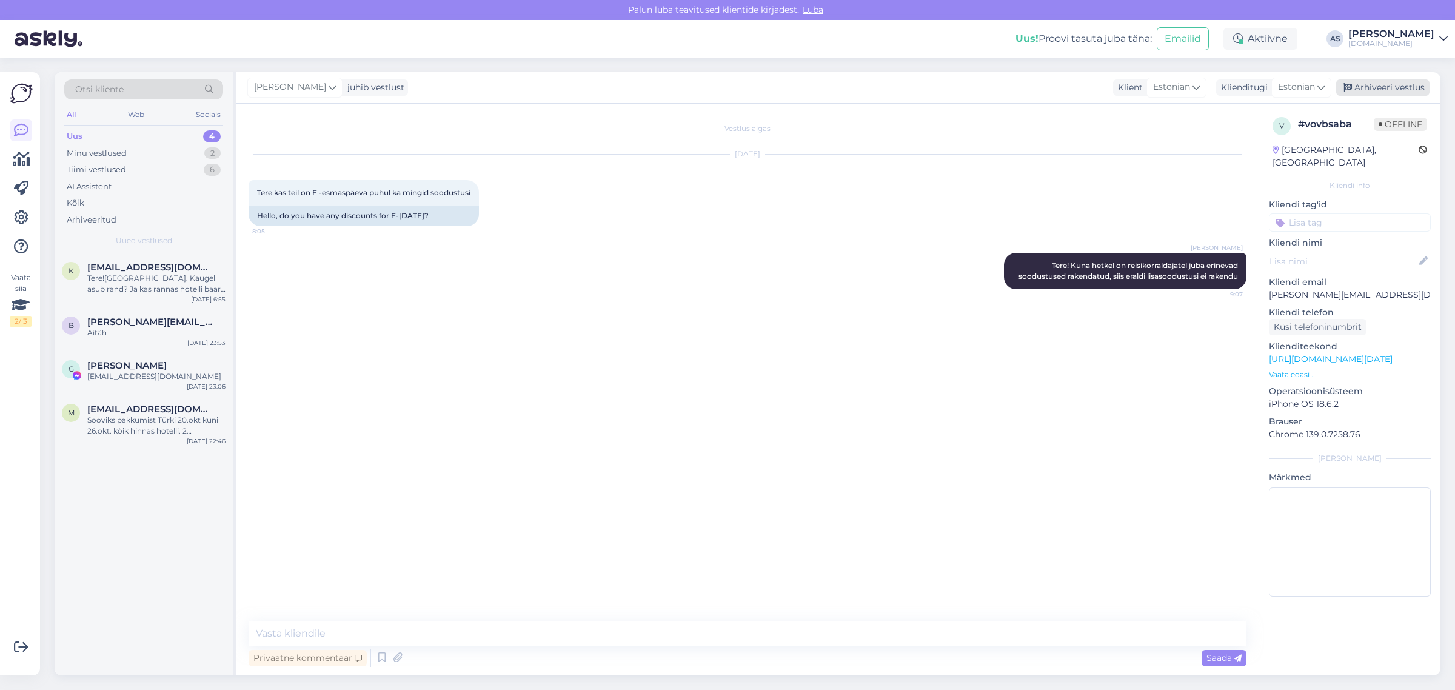
click at [1416, 85] on div "Arhiveeri vestlus" at bounding box center [1382, 87] width 93 height 16
click at [170, 340] on div "b [PERSON_NAME][EMAIL_ADDRESS][DOMAIN_NAME] Aitäh [DATE] 23:53" at bounding box center [144, 330] width 178 height 44
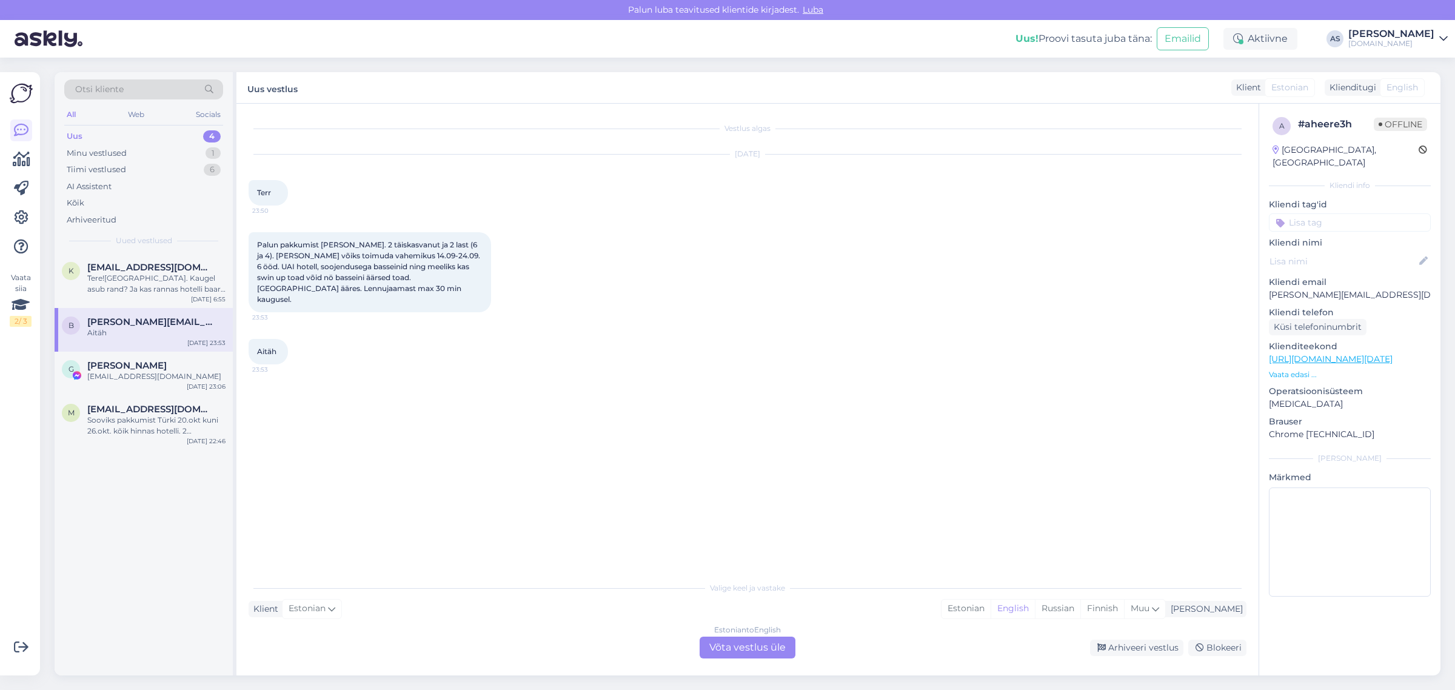
click at [1299, 369] on p "Vaata edasi ..." at bounding box center [1350, 374] width 162 height 11
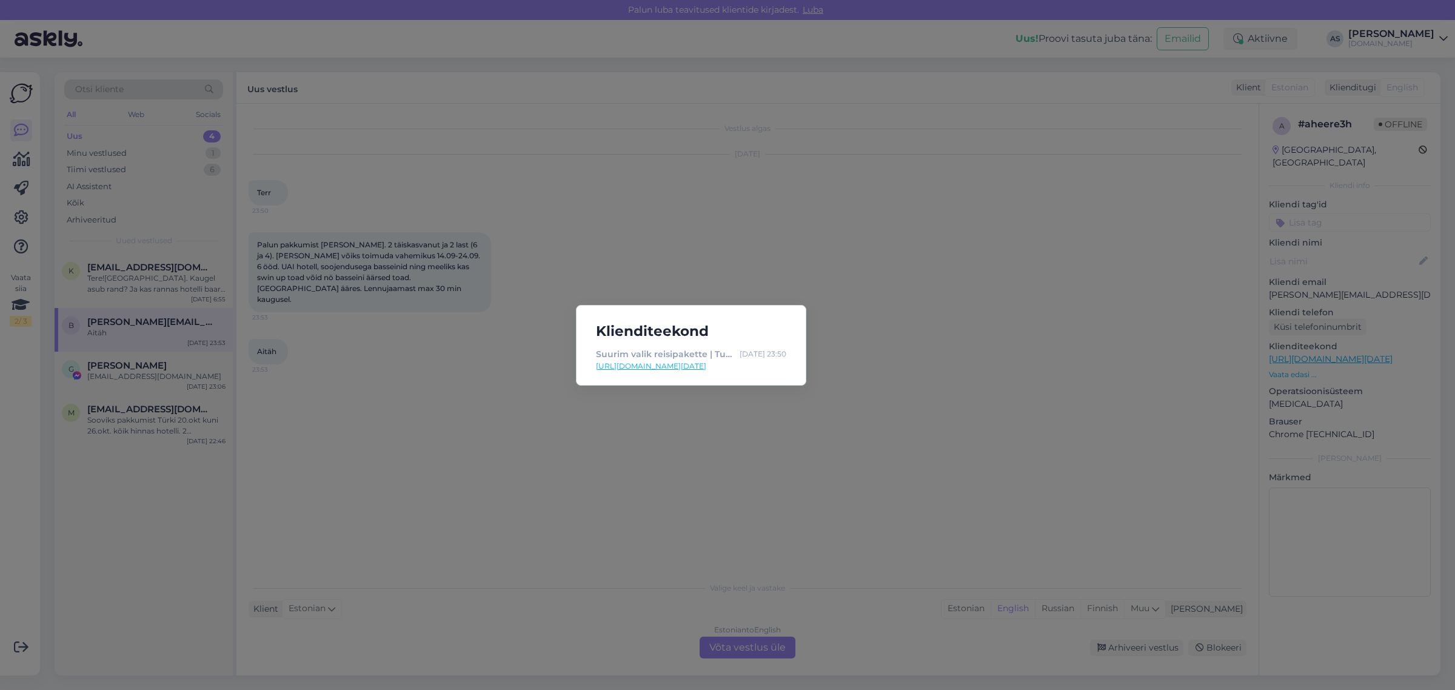
click at [1120, 374] on div "Klienditeekond Suurim valik reisipakette | Tuusik [DATE] 23:50 [URL][DOMAIN_NAM…" at bounding box center [727, 345] width 1455 height 690
